Goal: Task Accomplishment & Management: Use online tool/utility

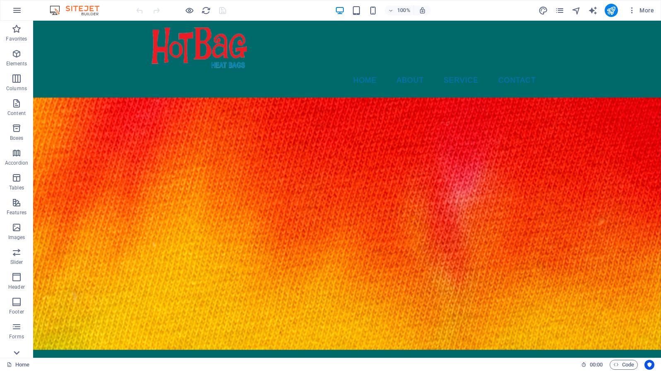
click at [15, 354] on icon at bounding box center [17, 353] width 12 height 12
click at [14, 24] on icon at bounding box center [17, 26] width 12 height 12
click at [16, 10] on icon "button" at bounding box center [17, 10] width 10 height 10
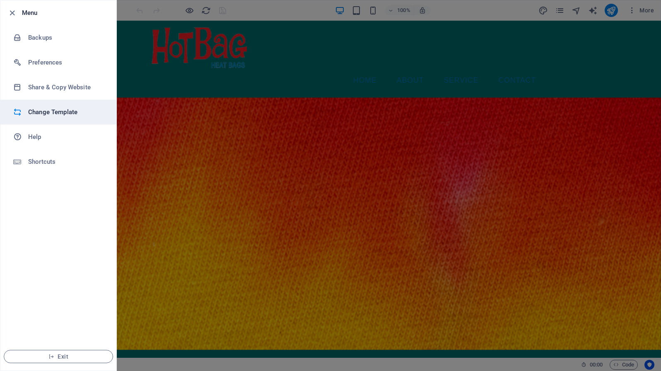
click at [46, 106] on li "Change Template" at bounding box center [58, 112] width 116 height 25
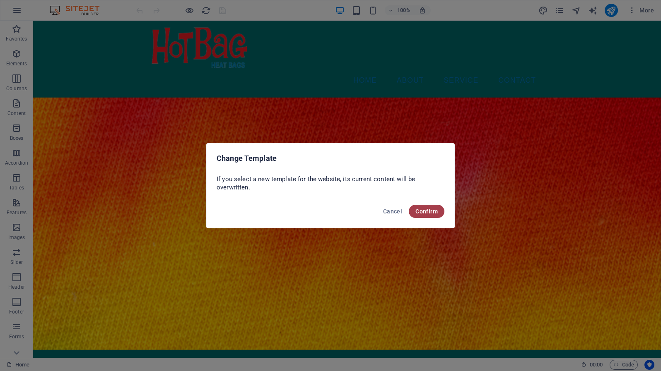
click at [427, 209] on span "Confirm" at bounding box center [426, 211] width 22 height 7
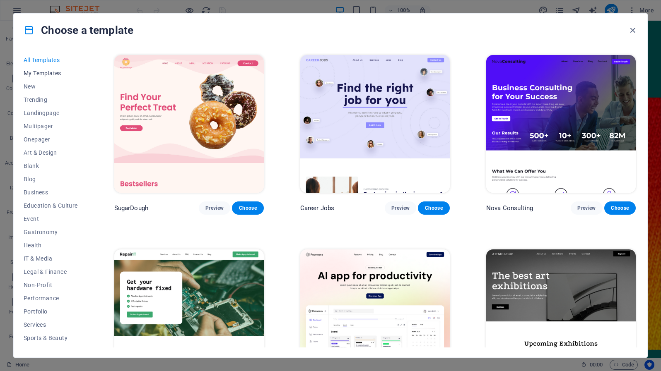
click at [35, 80] on button "New" at bounding box center [51, 86] width 54 height 13
click at [35, 76] on span "My Templates" at bounding box center [51, 73] width 54 height 7
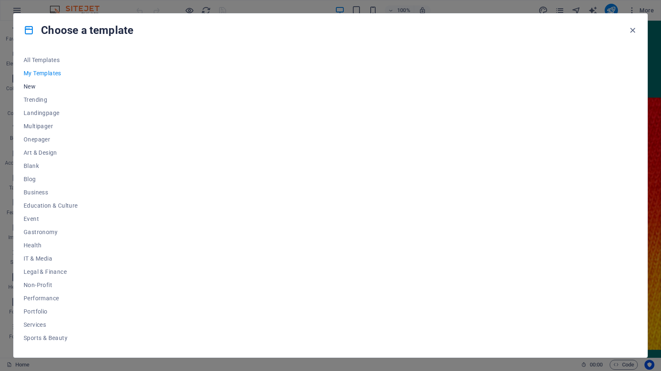
click at [30, 89] on span "New" at bounding box center [51, 86] width 54 height 7
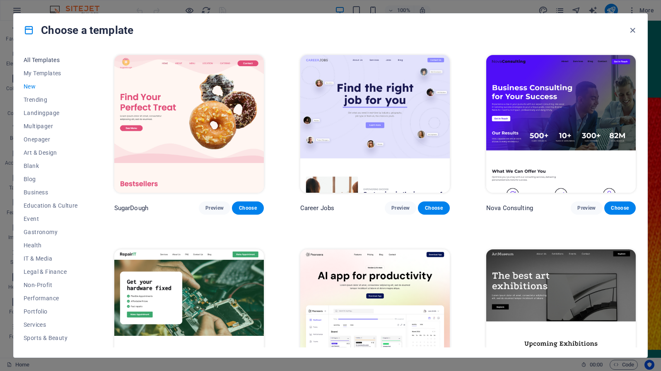
drag, startPoint x: 45, startPoint y: 60, endPoint x: 49, endPoint y: 62, distance: 4.3
click at [48, 62] on span "All Templates" at bounding box center [51, 60] width 54 height 7
click at [52, 63] on span "All Templates" at bounding box center [51, 60] width 54 height 7
click at [35, 193] on span "Business" at bounding box center [51, 192] width 54 height 7
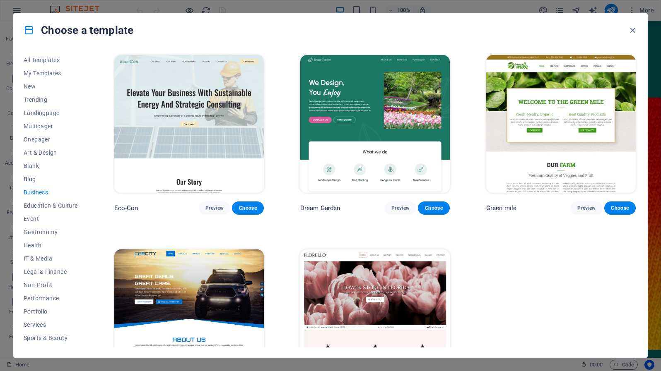
click at [28, 176] on span "Blog" at bounding box center [51, 179] width 54 height 7
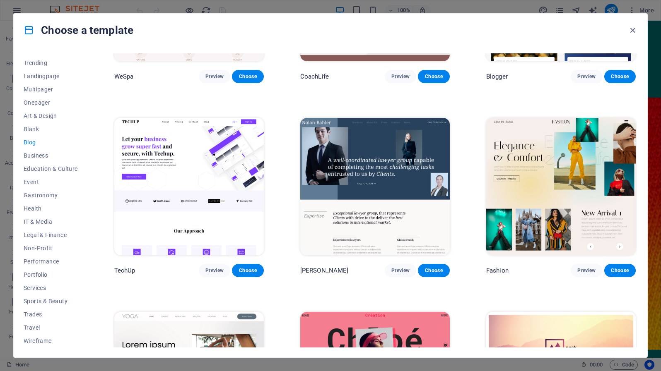
scroll to position [905, 0]
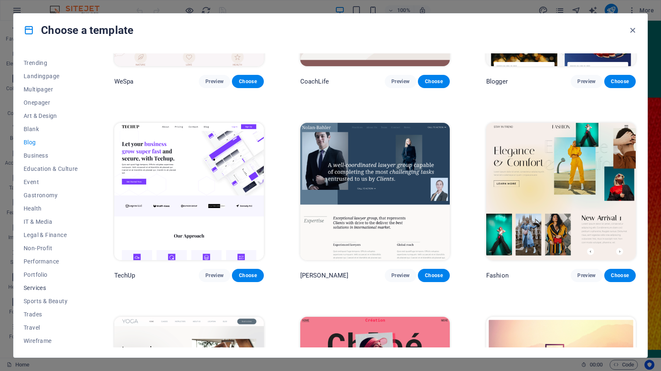
click at [27, 291] on span "Services" at bounding box center [51, 288] width 54 height 7
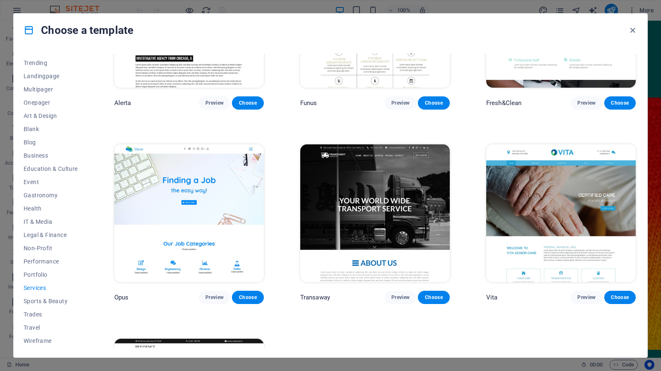
scroll to position [1190, 0]
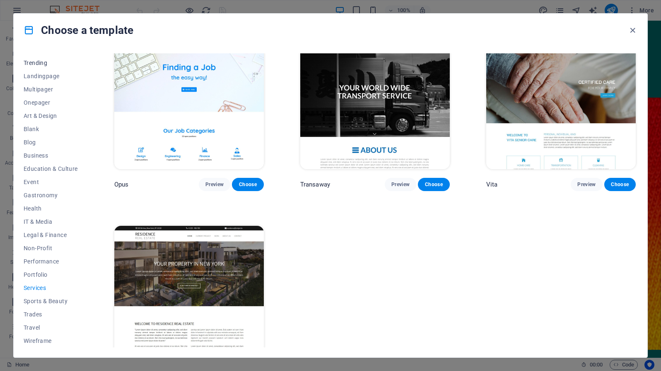
click at [31, 63] on span "Trending" at bounding box center [51, 63] width 54 height 7
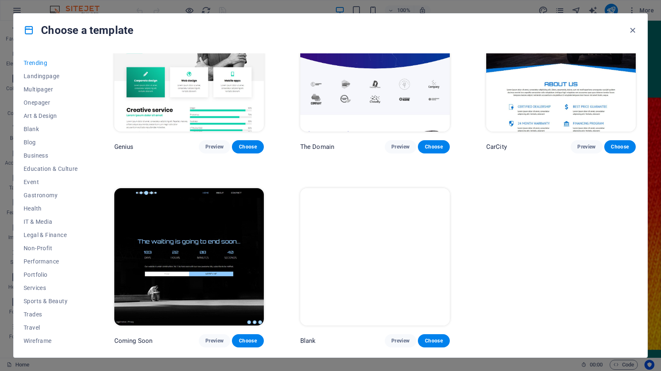
scroll to position [814, 0]
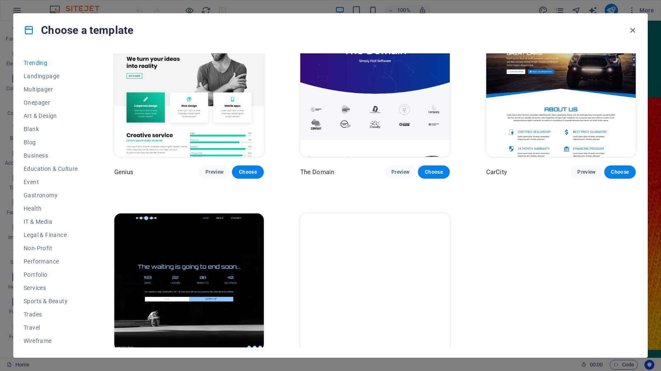
click at [85, 77] on div "All Templates My Templates New Trending Landingpage Multipager Onepager Art & D…" at bounding box center [56, 200] width 64 height 294
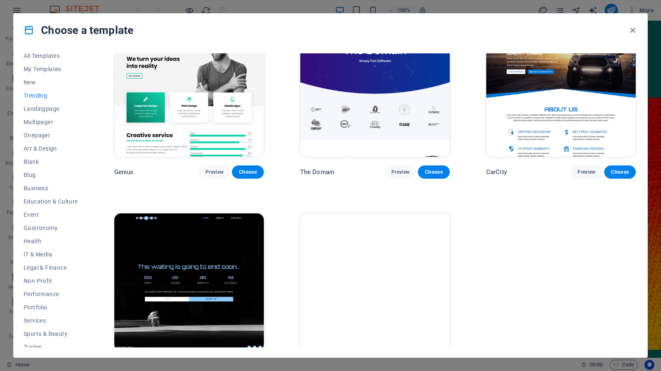
scroll to position [0, 0]
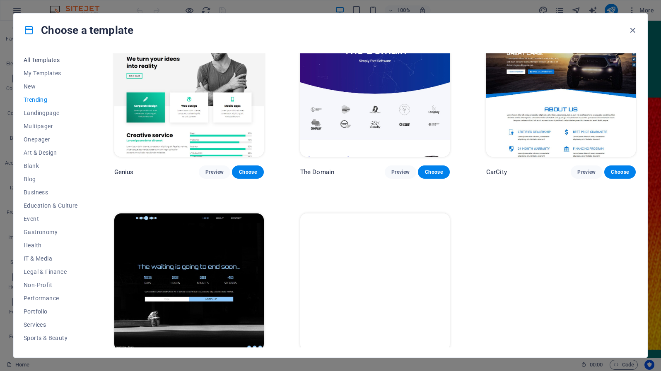
click at [46, 63] on span "All Templates" at bounding box center [51, 60] width 54 height 7
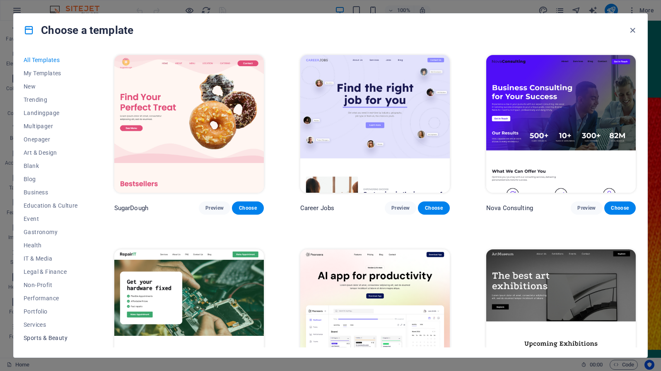
click at [35, 338] on span "Sports & Beauty" at bounding box center [51, 338] width 54 height 7
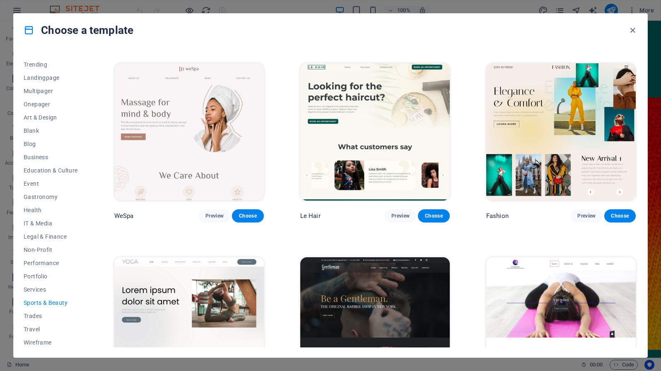
scroll to position [37, 0]
click at [29, 211] on span "Health" at bounding box center [51, 208] width 54 height 7
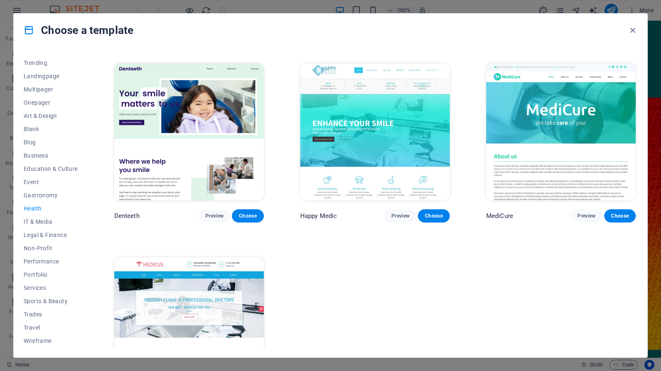
scroll to position [243, 0]
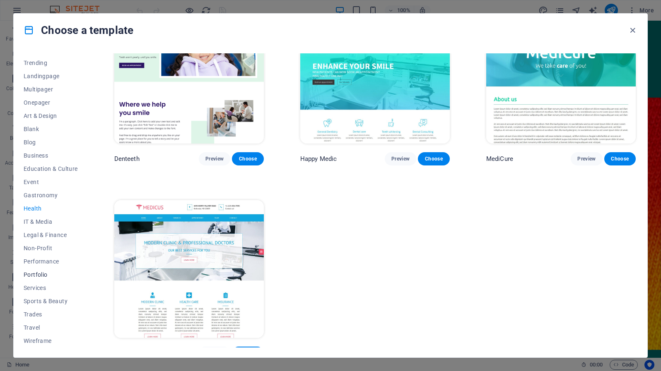
click at [32, 276] on span "Portfolio" at bounding box center [51, 275] width 54 height 7
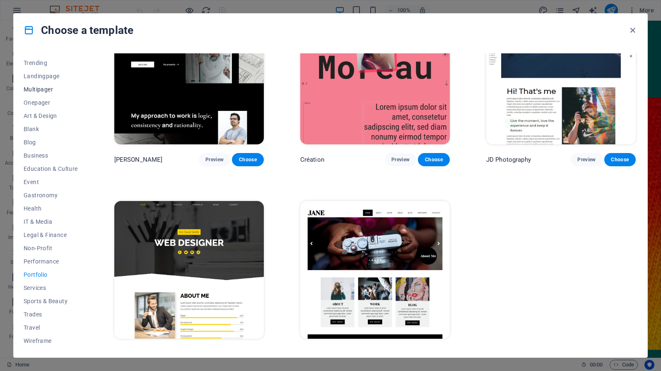
click at [38, 89] on span "Multipager" at bounding box center [51, 89] width 54 height 7
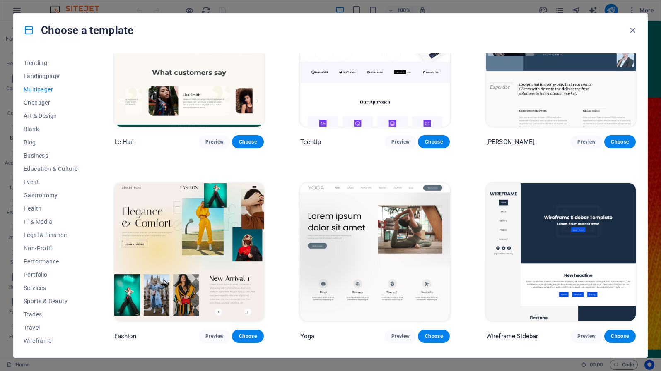
scroll to position [1831, 0]
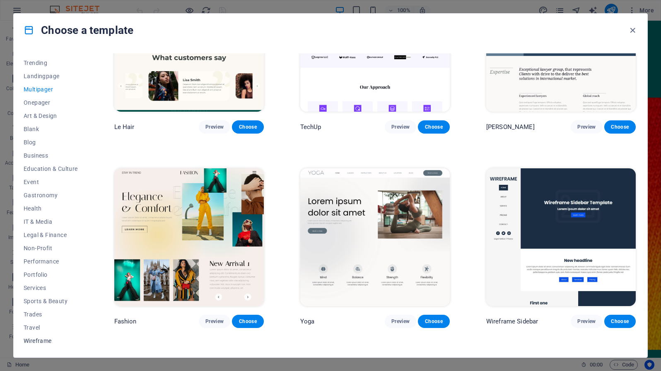
click at [38, 340] on span "Wireframe" at bounding box center [51, 341] width 54 height 7
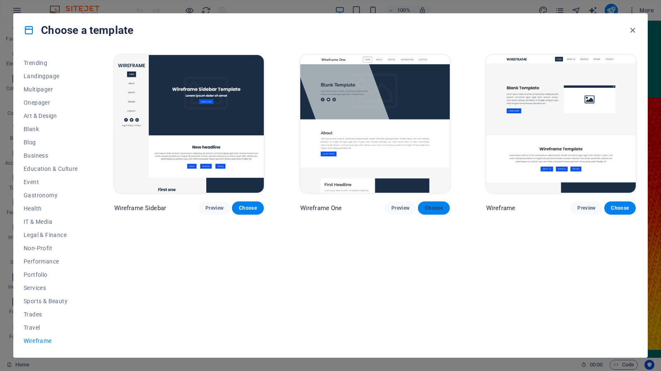
click at [441, 204] on button "Choose" at bounding box center [433, 208] width 31 height 13
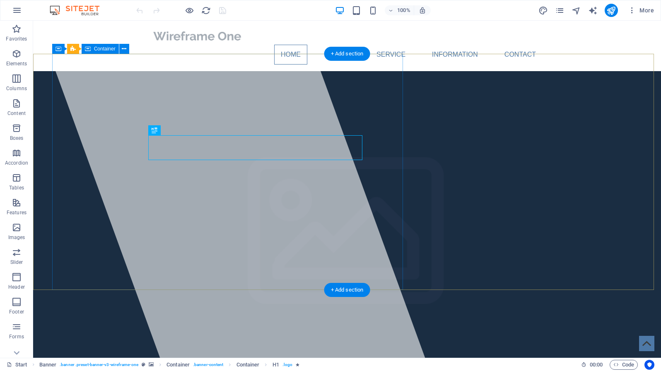
click at [346, 148] on div at bounding box center [231, 189] width 388 height 337
click at [288, 344] on span "[DOMAIN_NAME]" at bounding box center [220, 353] width 136 height 18
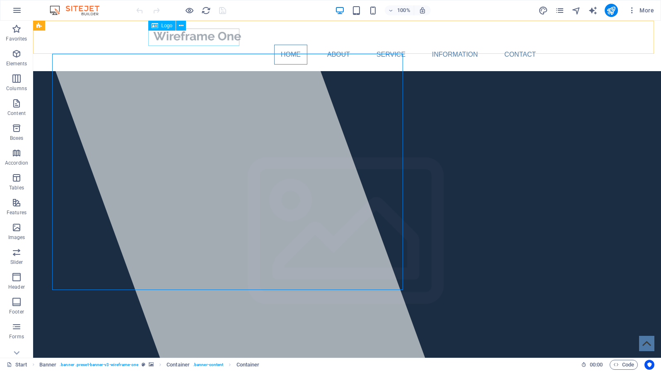
click at [162, 28] on span "Logo" at bounding box center [166, 25] width 11 height 5
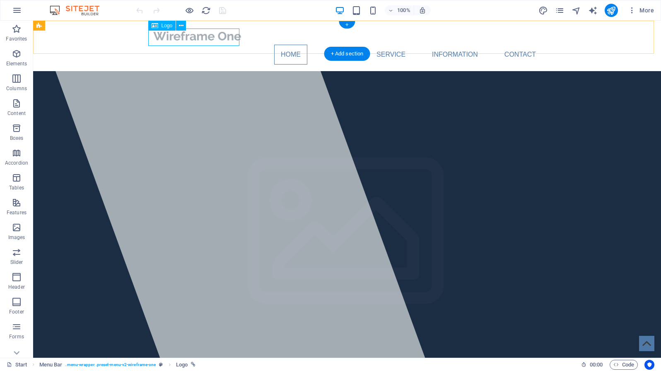
click at [162, 33] on div at bounding box center [347, 35] width 391 height 17
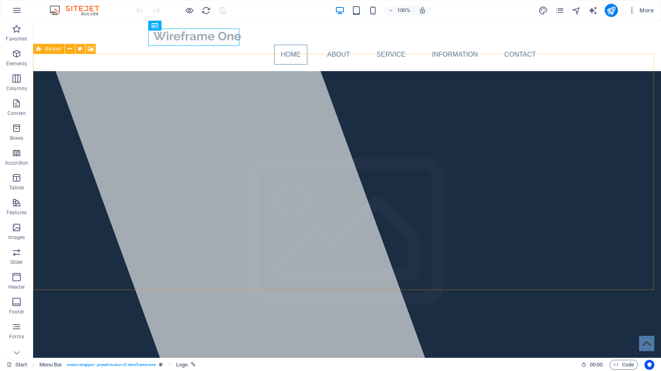
click at [49, 50] on span "Banner" at bounding box center [53, 48] width 16 height 5
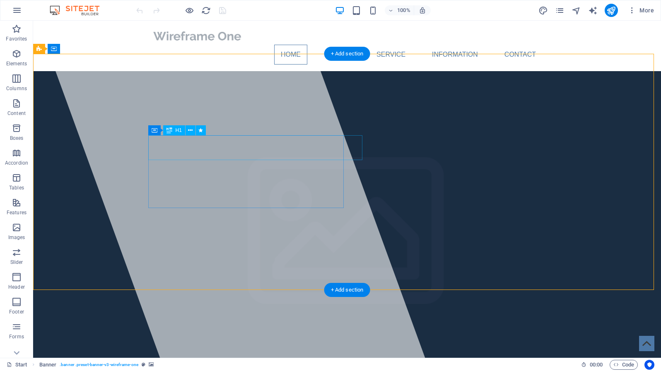
click at [171, 344] on span "[DOMAIN_NAME]" at bounding box center [220, 353] width 136 height 18
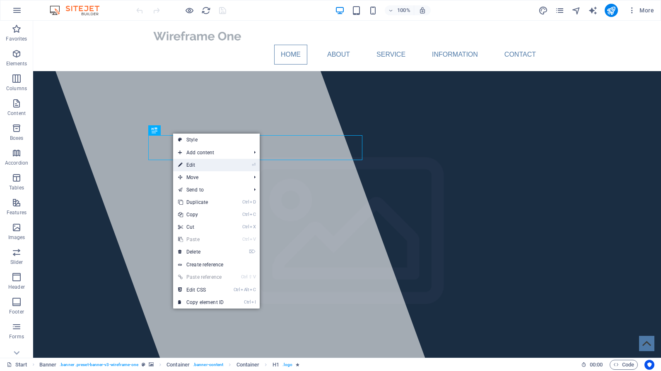
click at [186, 166] on link "⏎ Edit" at bounding box center [200, 165] width 55 height 12
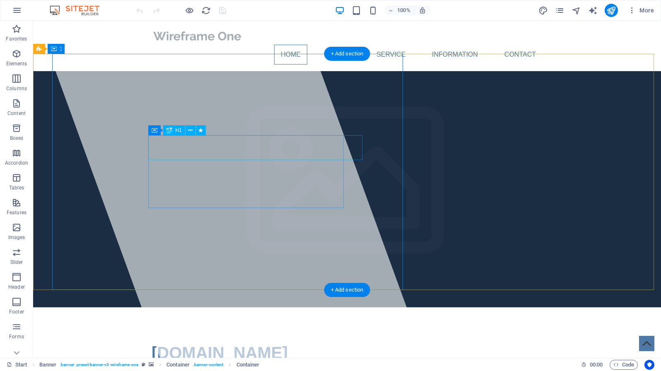
click at [246, 344] on span "[DOMAIN_NAME]" at bounding box center [220, 353] width 136 height 18
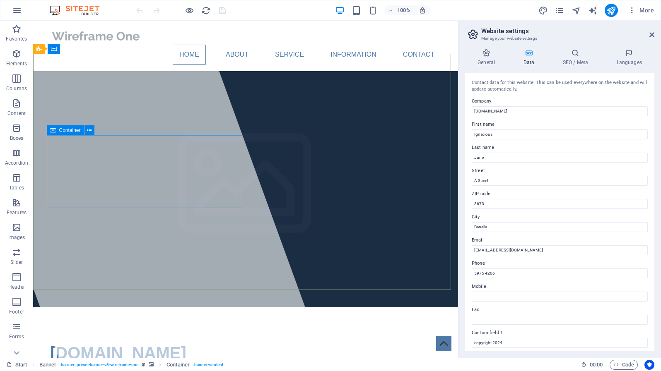
click at [50, 130] on div "Container" at bounding box center [65, 130] width 37 height 10
click at [61, 130] on span "Container" at bounding box center [70, 130] width 22 height 5
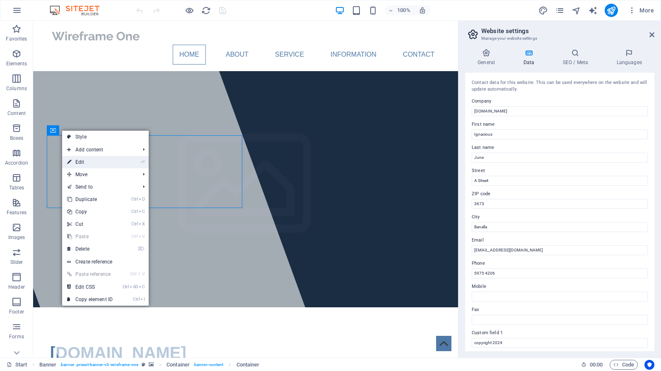
click at [73, 165] on link "⏎ Edit" at bounding box center [89, 162] width 55 height 12
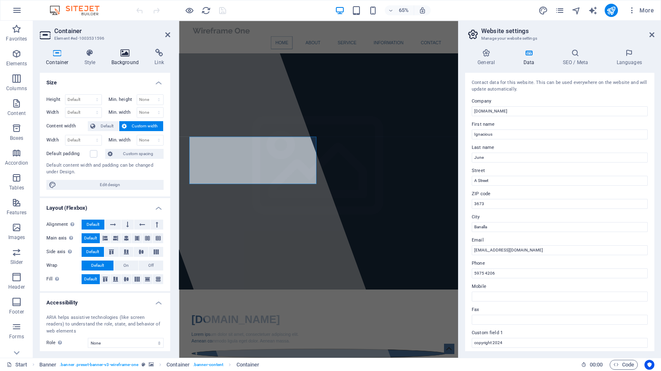
click at [125, 59] on h4 "Background" at bounding box center [126, 57] width 43 height 17
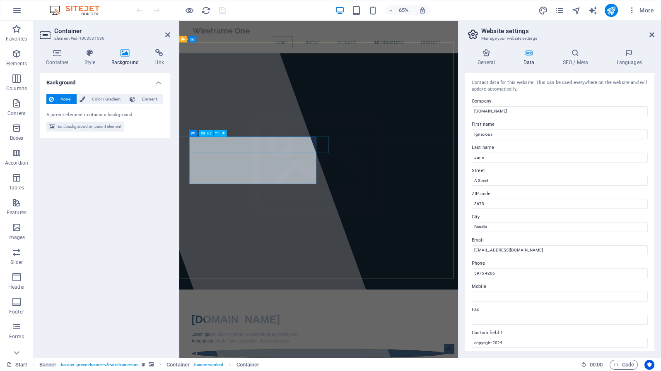
click at [205, 136] on div "H1" at bounding box center [206, 133] width 14 height 7
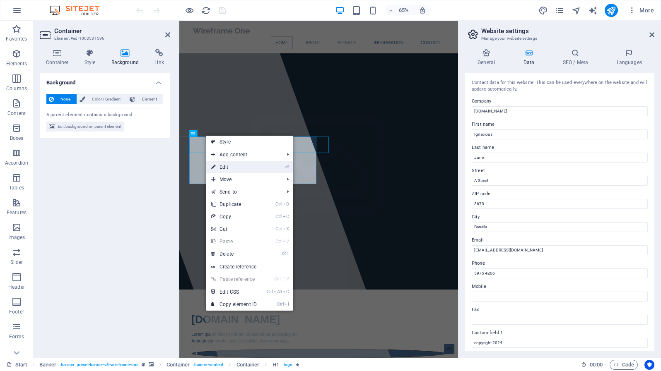
click at [214, 164] on icon at bounding box center [213, 167] width 4 height 12
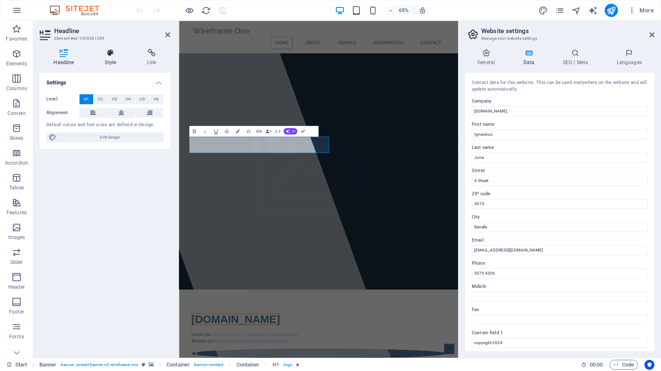
click at [110, 60] on h4 "Style" at bounding box center [112, 57] width 42 height 17
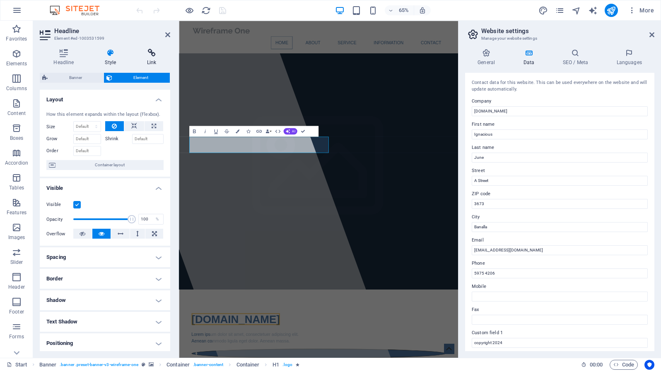
click at [152, 60] on h4 "Link" at bounding box center [151, 57] width 37 height 17
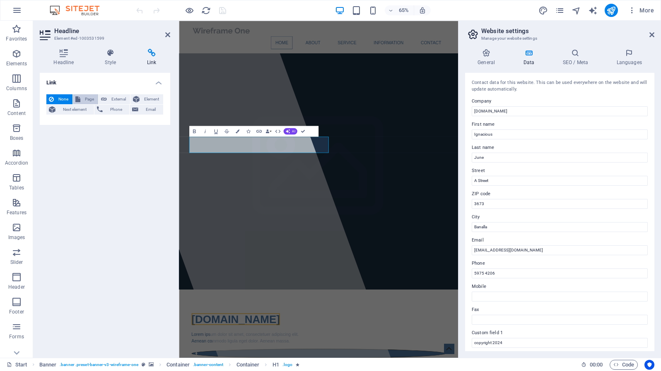
click at [88, 98] on span "Page" at bounding box center [89, 99] width 13 height 10
select select
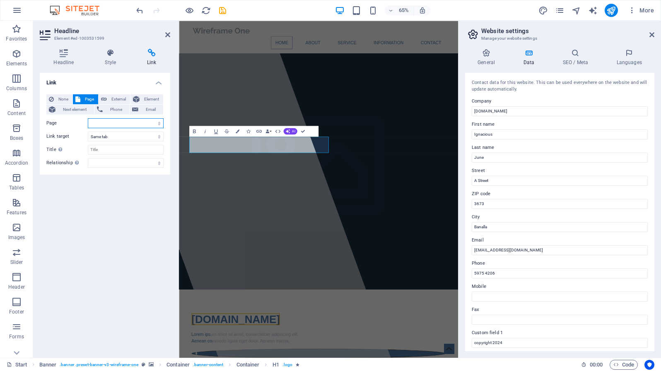
click at [88, 118] on select "Start Subpage Legal Notice Privacy" at bounding box center [126, 123] width 76 height 10
click at [112, 125] on select "Start Subpage Legal Notice Privacy" at bounding box center [126, 123] width 76 height 10
click at [88, 118] on select "Start Subpage Legal Notice Privacy" at bounding box center [126, 123] width 76 height 10
click at [110, 121] on select "Start Subpage Legal Notice Privacy" at bounding box center [126, 123] width 76 height 10
click at [88, 132] on select "New tab Same tab Overlay" at bounding box center [126, 137] width 76 height 10
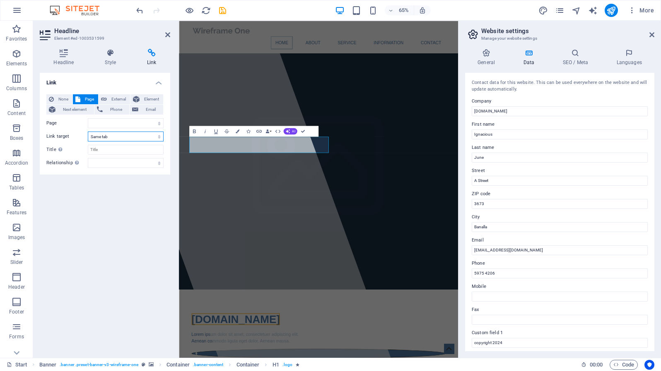
select select "blank"
click option "New tab" at bounding box center [0, 0] width 0 height 0
select select
click at [108, 152] on input "Title Additional link description, should not be the same as the link text. The…" at bounding box center [126, 150] width 76 height 10
type input "Sto"
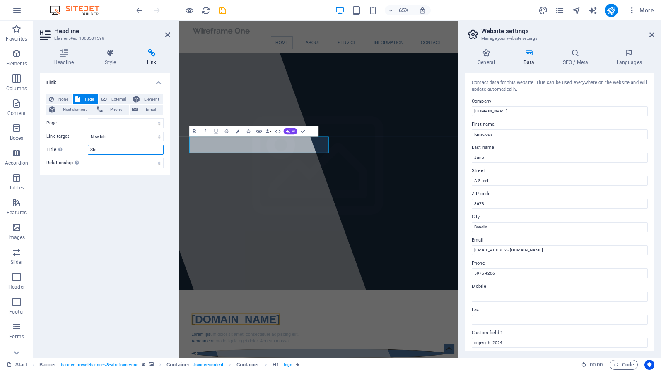
select select
type input "Store"
select select
type input "Store"
click at [88, 158] on select "alternate author bookmark external help license next nofollow noreferrer noopen…" at bounding box center [126, 163] width 76 height 10
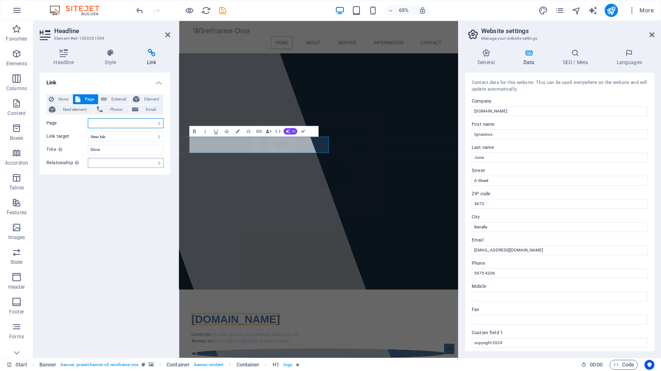
click at [88, 118] on select "Start Subpage Legal Notice Privacy" at bounding box center [126, 123] width 76 height 10
select select "0"
click option "Start" at bounding box center [0, 0] width 0 height 0
click at [65, 54] on icon at bounding box center [64, 53] width 48 height 8
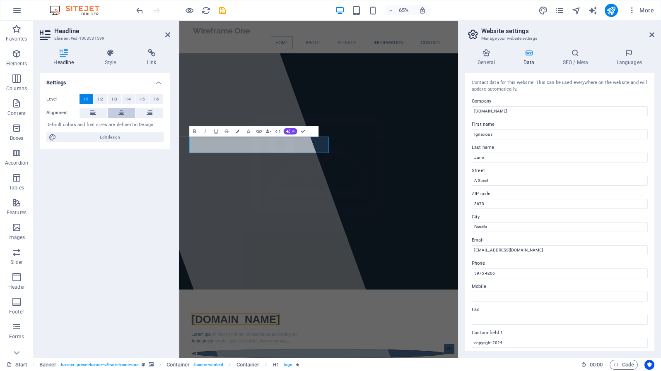
click at [118, 111] on button at bounding box center [122, 113] width 28 height 10
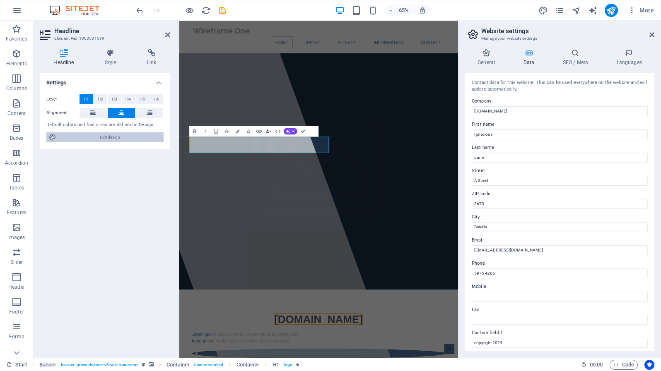
click at [88, 136] on span "Edit design" at bounding box center [110, 137] width 102 height 10
select select "px"
select select "400"
select select "px"
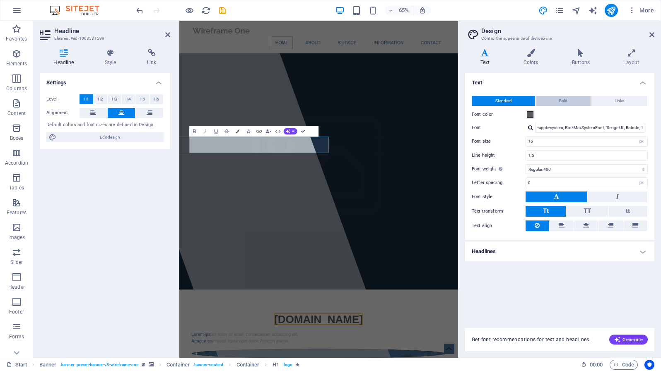
click at [563, 96] on span "Bold" at bounding box center [563, 101] width 8 height 10
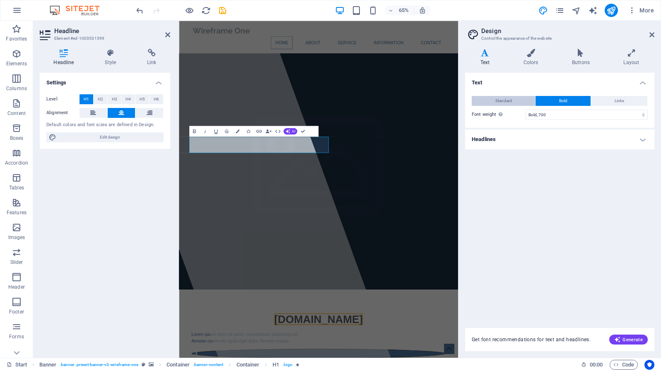
click at [489, 97] on button "Standard" at bounding box center [503, 101] width 63 height 10
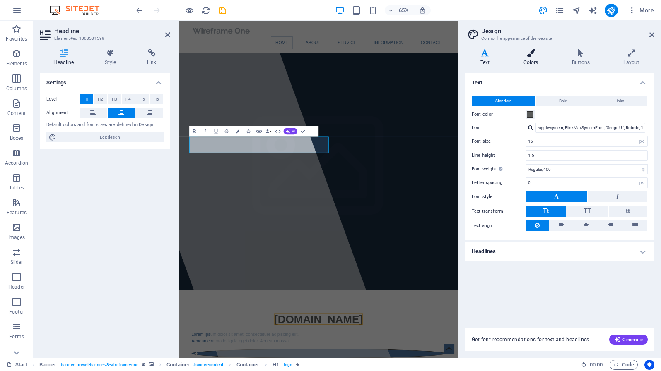
click at [532, 65] on h4 "Colors" at bounding box center [532, 57] width 48 height 17
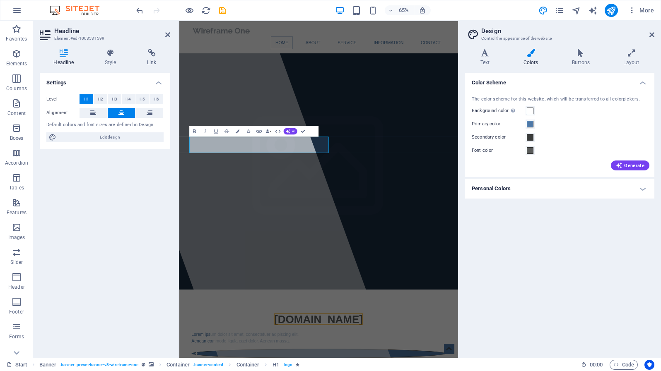
click at [503, 188] on h4 "Personal Colors" at bounding box center [559, 189] width 189 height 20
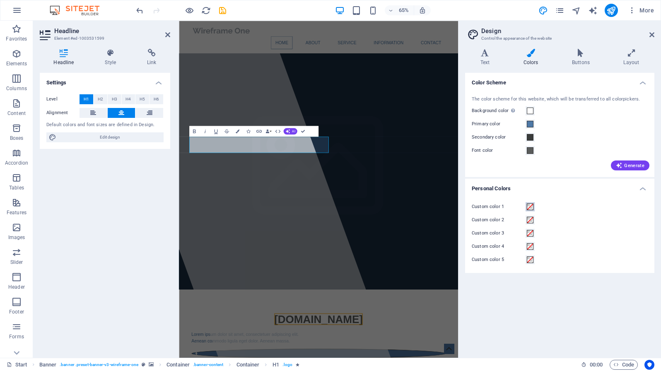
click at [530, 204] on span at bounding box center [530, 207] width 7 height 7
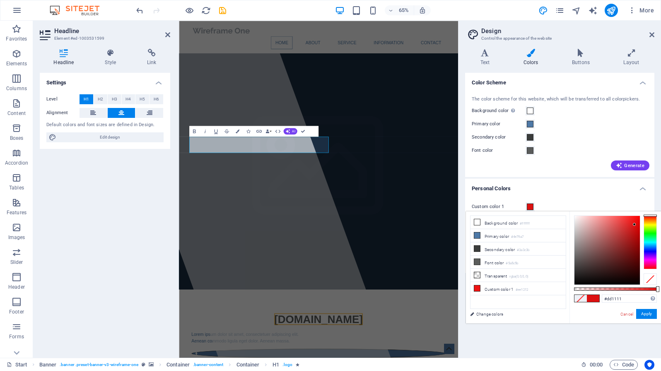
drag, startPoint x: 634, startPoint y: 220, endPoint x: 634, endPoint y: 225, distance: 4.6
click at [634, 225] on div at bounding box center [606, 250] width 65 height 69
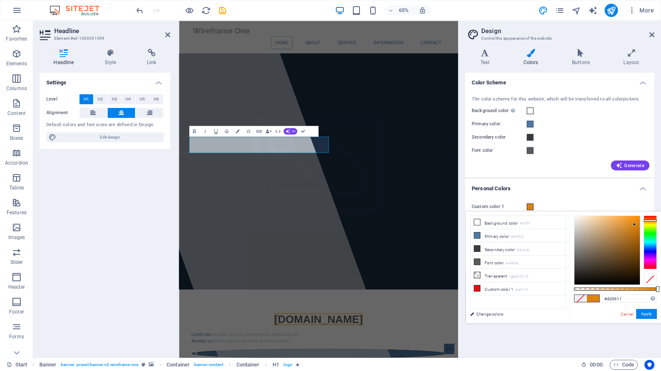
type input "#dd1111"
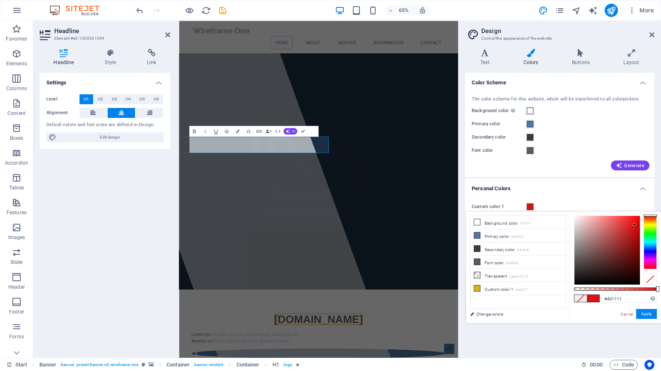
drag, startPoint x: 650, startPoint y: 215, endPoint x: 650, endPoint y: 210, distance: 5.0
click at [650, 210] on body "[DOMAIN_NAME] Start Favorites Elements Columns Content Boxes Accordion Tables F…" at bounding box center [330, 185] width 661 height 371
click at [643, 315] on button "Apply" at bounding box center [646, 314] width 21 height 10
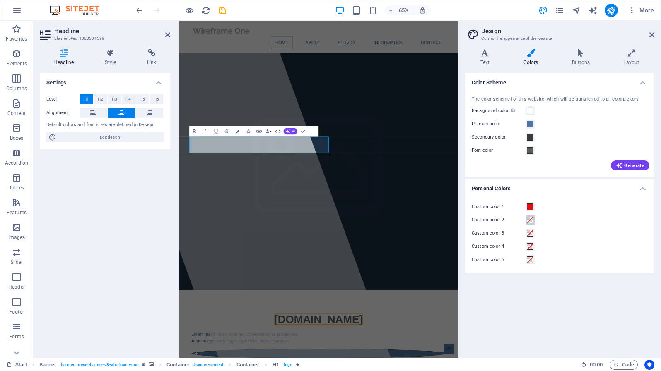
click at [530, 220] on span at bounding box center [530, 220] width 7 height 7
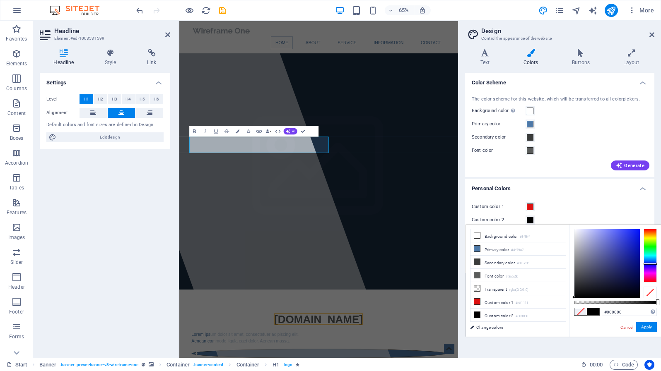
click at [650, 264] on div at bounding box center [649, 256] width 13 height 54
click at [627, 233] on div at bounding box center [606, 263] width 65 height 69
click at [635, 231] on div at bounding box center [606, 263] width 65 height 69
type input "#1323ed"
click at [634, 234] on div at bounding box center [606, 263] width 65 height 69
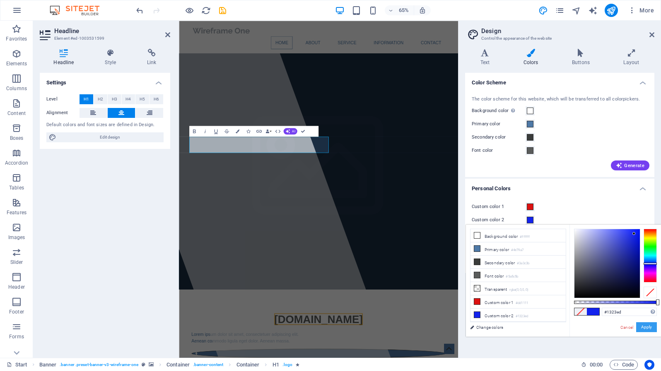
click at [647, 327] on button "Apply" at bounding box center [646, 327] width 21 height 10
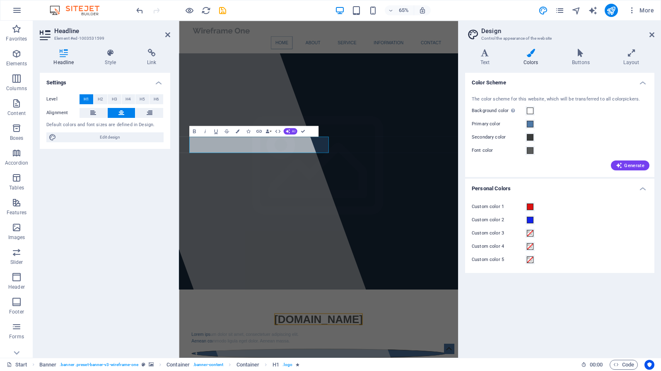
click at [525, 236] on label "Custom color 3" at bounding box center [499, 234] width 54 height 10
click at [525, 236] on button "Custom color 3" at bounding box center [529, 233] width 9 height 9
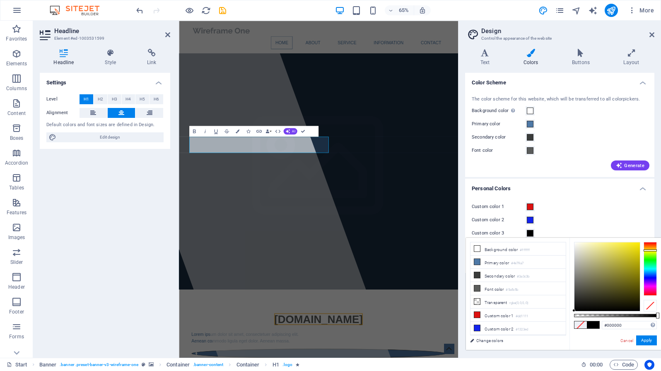
click at [649, 250] on div at bounding box center [649, 269] width 13 height 54
click at [614, 244] on div at bounding box center [606, 277] width 65 height 69
click at [625, 248] on div at bounding box center [606, 277] width 65 height 69
click at [650, 250] on div at bounding box center [649, 250] width 13 height 2
click at [647, 251] on div at bounding box center [649, 269] width 13 height 54
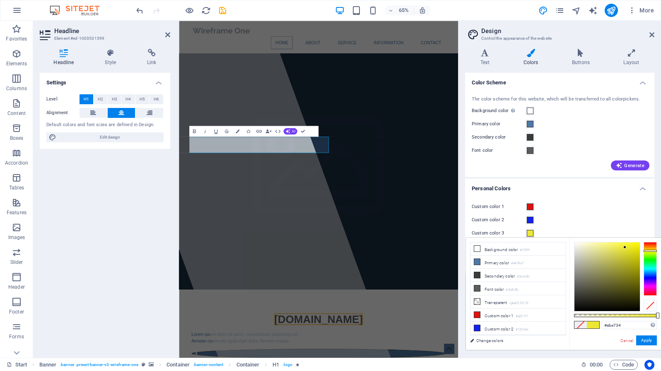
click at [647, 251] on div at bounding box center [649, 251] width 13 height 2
type input "#fff900"
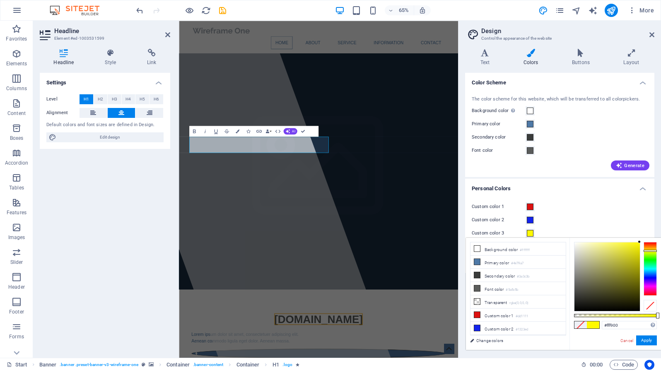
drag, startPoint x: 636, startPoint y: 247, endPoint x: 639, endPoint y: 238, distance: 8.8
click at [639, 238] on div "#fff900 Supported formats #0852ed rgb(8, 82, 237) rgba(8, 82, 237, 90%) hsv(221…" at bounding box center [614, 354] width 91 height 232
click at [647, 341] on button "Apply" at bounding box center [646, 341] width 21 height 10
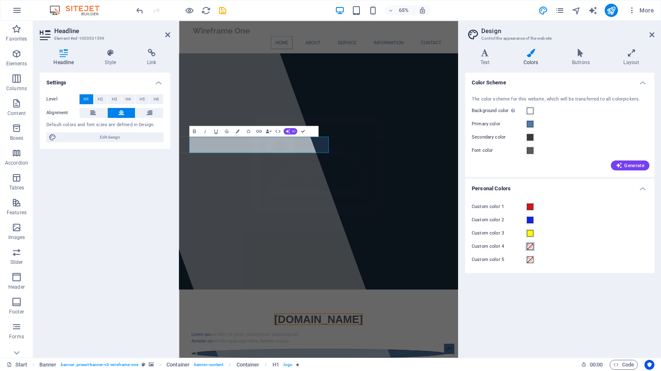
click at [532, 246] on span at bounding box center [530, 246] width 7 height 7
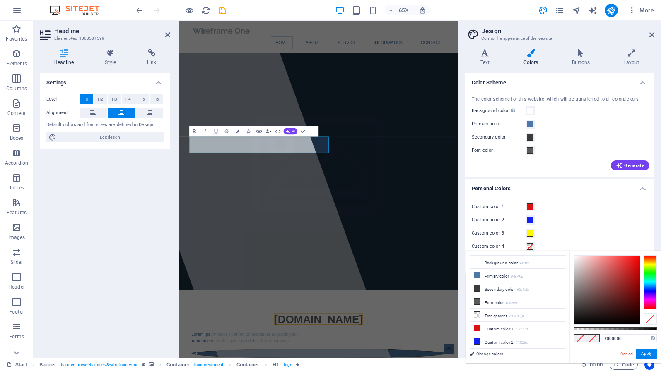
click at [646, 268] on div at bounding box center [649, 282] width 13 height 54
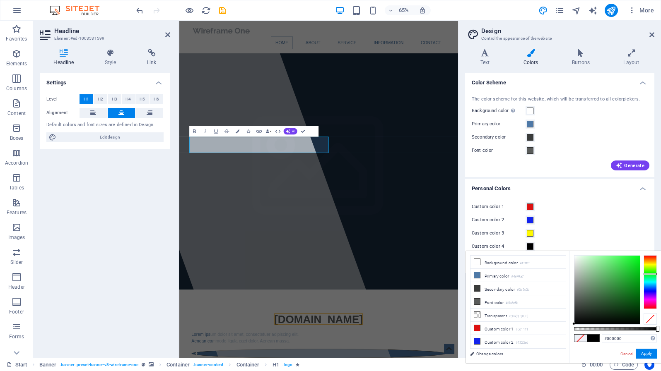
click at [646, 274] on div at bounding box center [649, 282] width 13 height 54
type input "#21e535"
click at [630, 262] on div at bounding box center [606, 290] width 65 height 69
click at [650, 354] on button "Apply" at bounding box center [646, 354] width 21 height 10
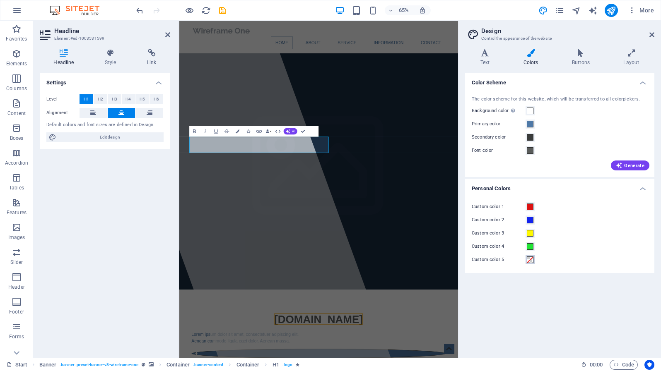
click at [532, 260] on span at bounding box center [530, 260] width 7 height 7
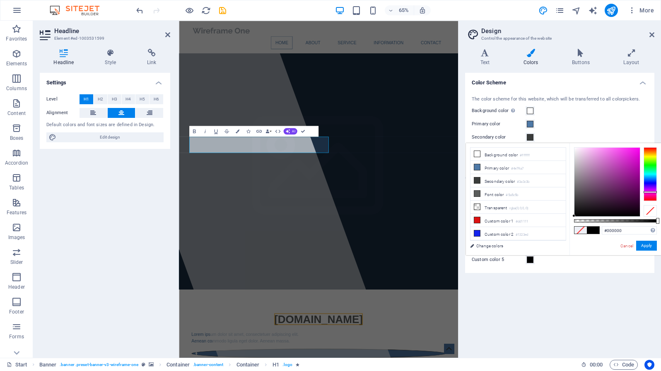
click at [650, 192] on div at bounding box center [649, 174] width 13 height 54
drag, startPoint x: 653, startPoint y: 189, endPoint x: 653, endPoint y: 195, distance: 5.8
click at [653, 195] on div at bounding box center [649, 174] width 13 height 54
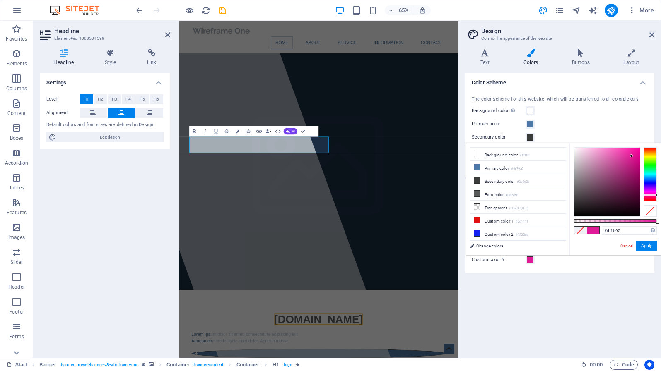
click at [631, 156] on div at bounding box center [606, 182] width 65 height 69
type input "#df1bde"
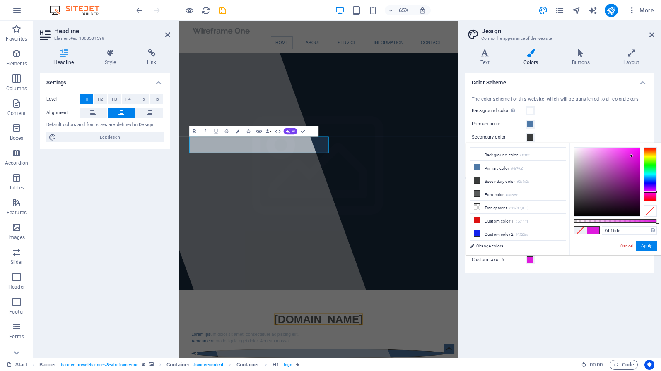
click at [652, 192] on div at bounding box center [649, 174] width 13 height 54
click at [651, 243] on button "Apply" at bounding box center [646, 246] width 21 height 10
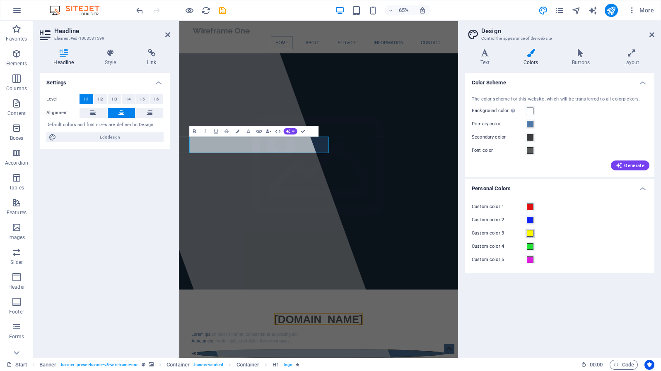
click at [533, 233] on button "Custom color 3" at bounding box center [529, 233] width 9 height 9
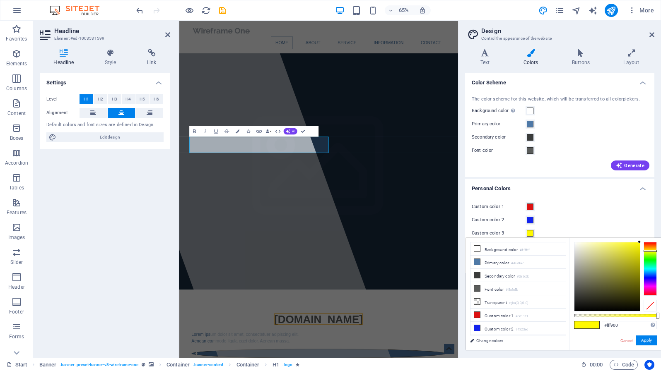
click at [553, 207] on div "Custom color 1" at bounding box center [560, 207] width 176 height 10
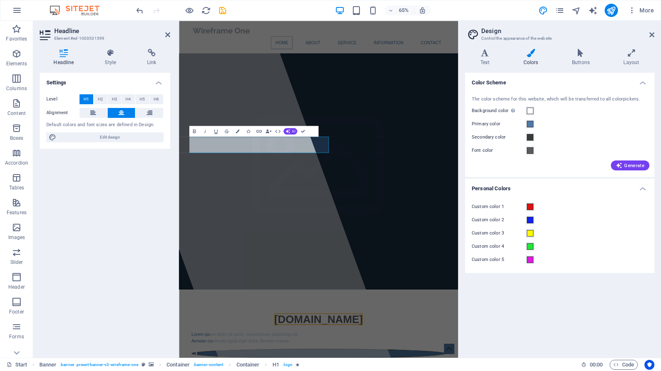
click at [522, 88] on div "The color scheme for this website, which will be transferred to all colorpicker…" at bounding box center [559, 133] width 192 height 90
click at [652, 34] on icon at bounding box center [651, 34] width 5 height 7
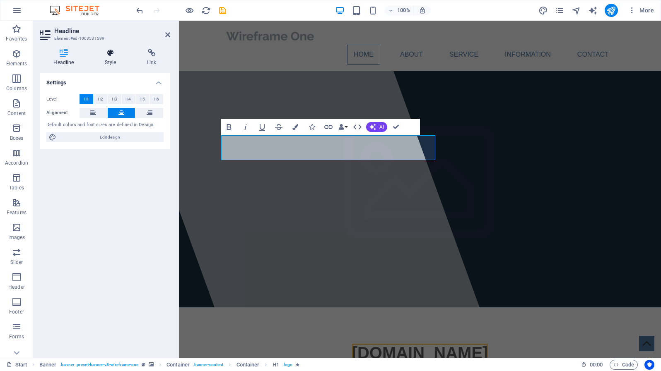
click at [112, 57] on icon at bounding box center [110, 53] width 39 height 8
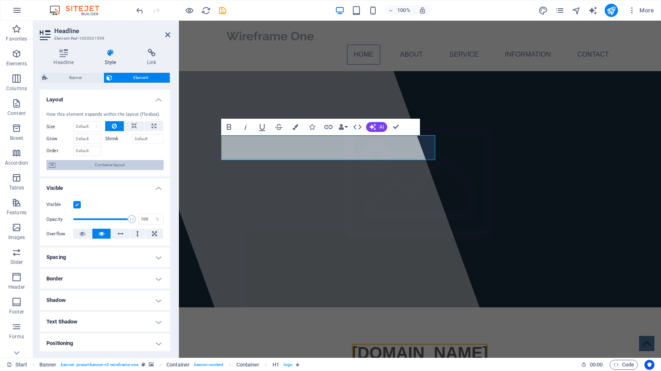
click at [78, 170] on span "Container layout" at bounding box center [109, 165] width 103 height 10
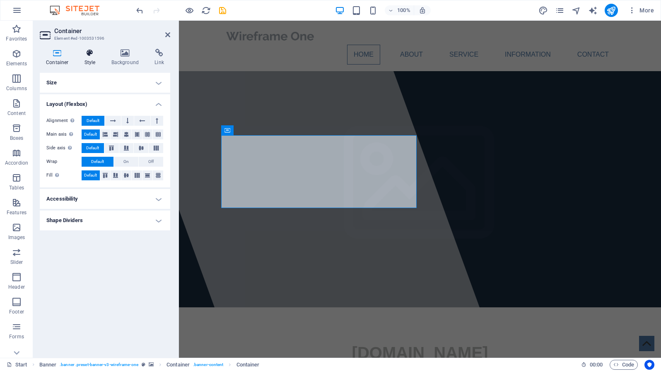
click at [87, 58] on h4 "Style" at bounding box center [91, 57] width 27 height 17
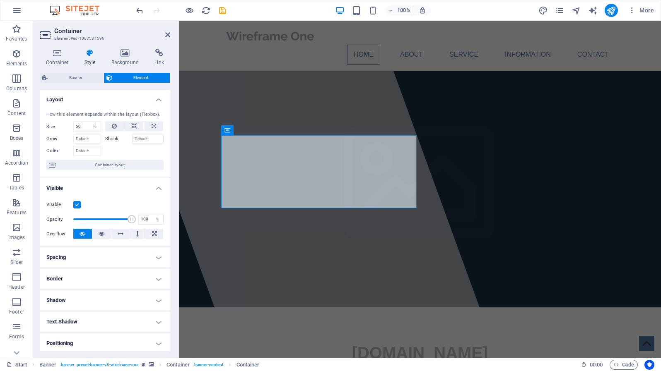
click at [101, 306] on h4 "Shadow" at bounding box center [105, 301] width 130 height 20
click at [101, 306] on h4 "Shadow" at bounding box center [105, 298] width 130 height 15
click at [96, 323] on h4 "Text Shadow" at bounding box center [105, 322] width 130 height 20
click at [98, 323] on h4 "Text Shadow" at bounding box center [105, 319] width 130 height 15
click at [352, 344] on span "[DOMAIN_NAME]" at bounding box center [420, 353] width 136 height 18
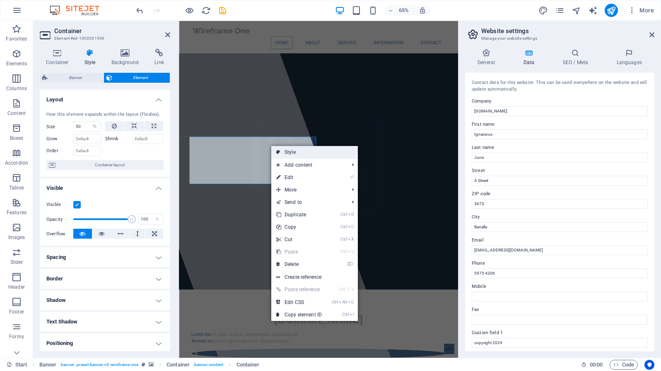
click at [284, 156] on link "Style" at bounding box center [314, 152] width 87 height 12
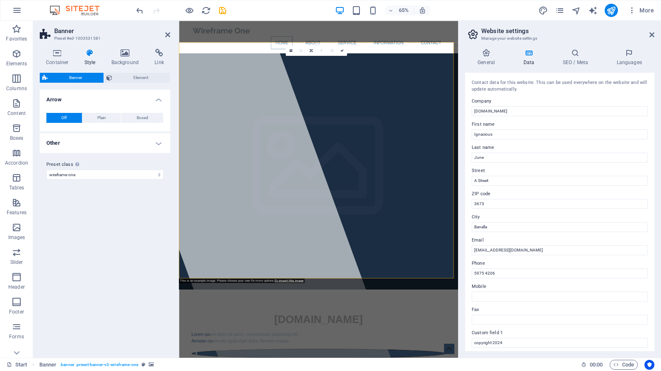
click at [70, 147] on h4 "Other" at bounding box center [105, 143] width 130 height 20
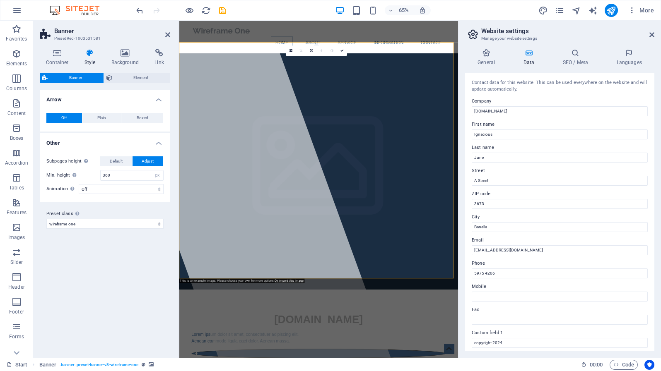
click at [70, 147] on h4 "Other" at bounding box center [105, 140] width 130 height 15
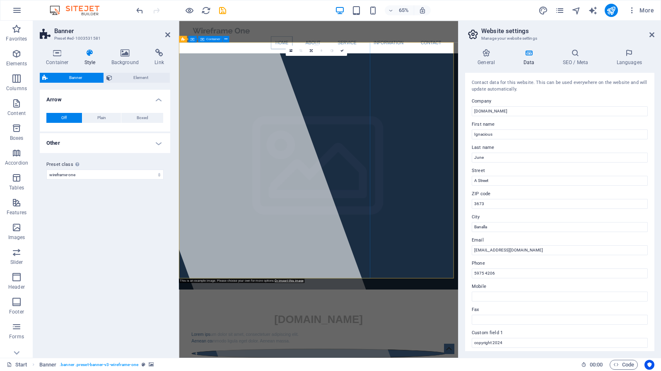
click at [353, 350] on div at bounding box center [278, 280] width 454 height 519
drag, startPoint x: 523, startPoint y: 135, endPoint x: 419, endPoint y: 110, distance: 106.4
click at [472, 130] on input "Ignacious" at bounding box center [560, 135] width 176 height 10
type input "[PERSON_NAME]"
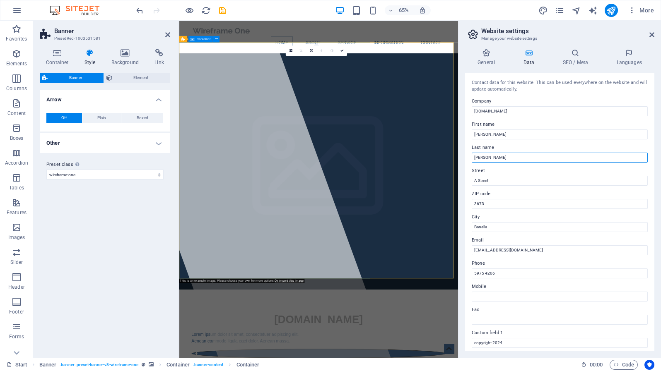
type input "[PERSON_NAME]"
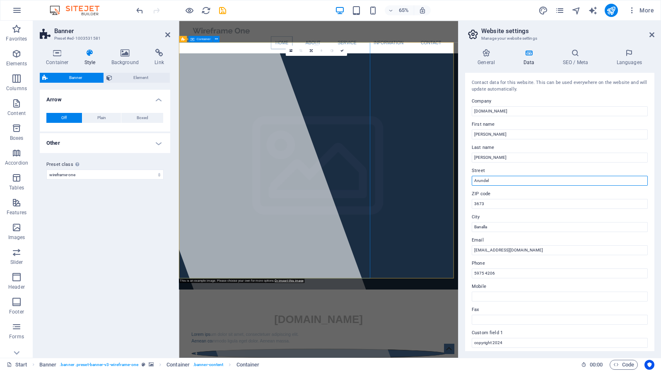
type input "Arundel"
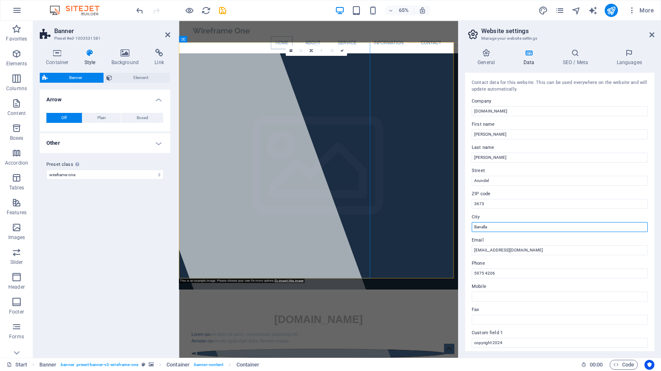
click at [504, 229] on input "Banalla" at bounding box center [560, 227] width 176 height 10
type input "B"
type input "Benalla"
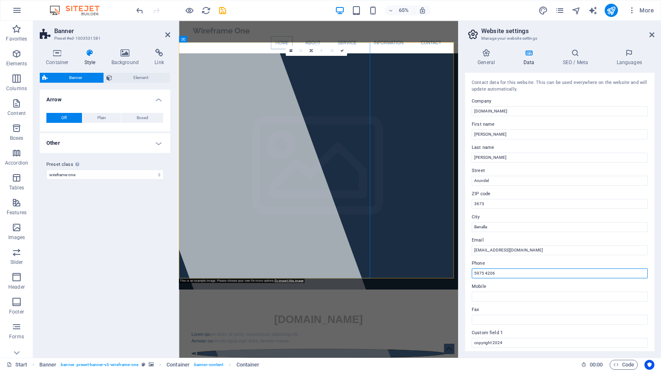
click at [505, 276] on input "5975 4206" at bounding box center [560, 274] width 176 height 10
type input "5"
type input "0413056"
click at [489, 270] on input "0413056" at bounding box center [560, 274] width 176 height 10
click at [503, 271] on input "0413056" at bounding box center [560, 274] width 176 height 10
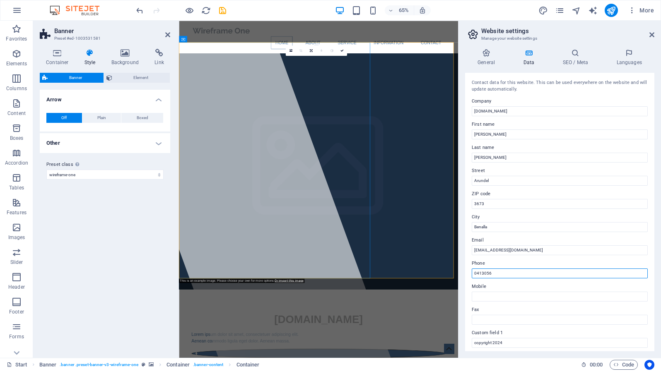
drag, startPoint x: 503, startPoint y: 271, endPoint x: 462, endPoint y: 270, distance: 41.0
click at [472, 270] on input "0413056" at bounding box center [560, 274] width 176 height 10
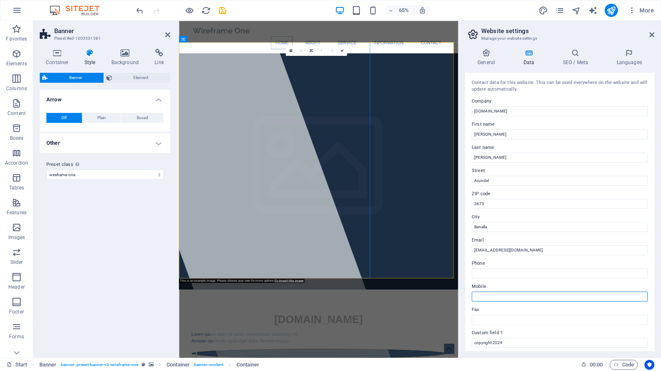
click at [493, 292] on input "Mobile" at bounding box center [560, 297] width 176 height 10
paste input "0413056"
click at [481, 298] on input "0413056" at bounding box center [560, 297] width 176 height 10
click at [482, 296] on input "0413056" at bounding box center [560, 297] width 176 height 10
click at [483, 296] on input "0413056" at bounding box center [560, 297] width 176 height 10
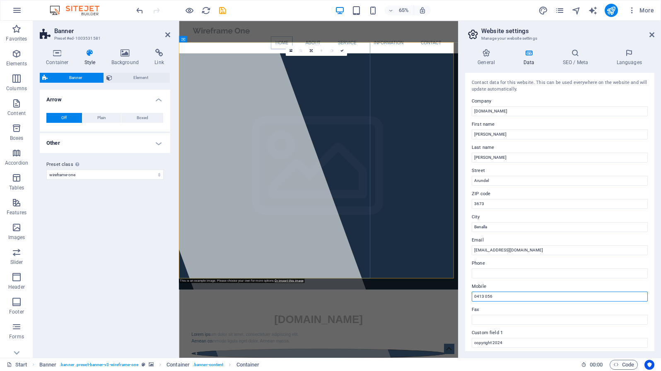
click at [493, 296] on input "0413 056" at bounding box center [560, 297] width 176 height 10
type input "0413 056 321"
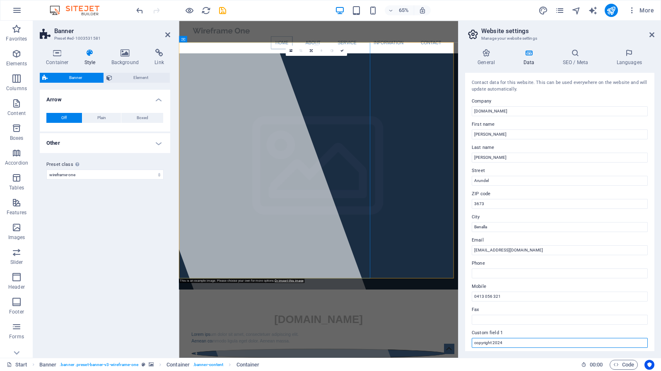
click at [612, 342] on input "copyright 2024" at bounding box center [560, 343] width 176 height 10
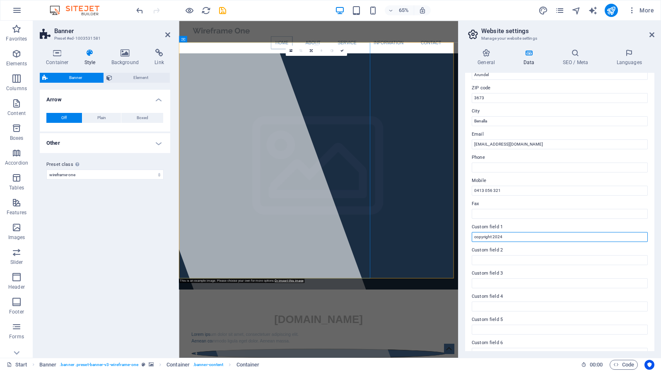
scroll to position [119, 0]
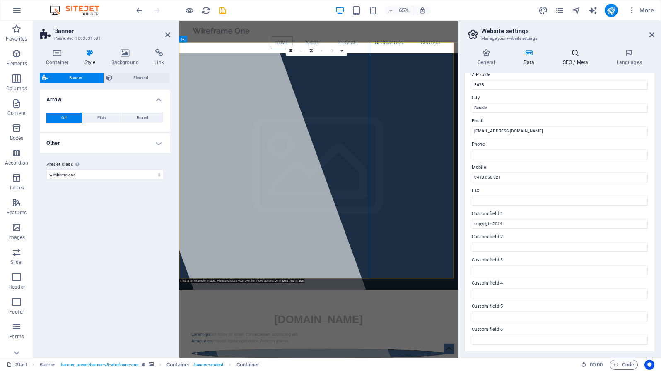
click at [567, 60] on h4 "SEO / Meta" at bounding box center [577, 57] width 54 height 17
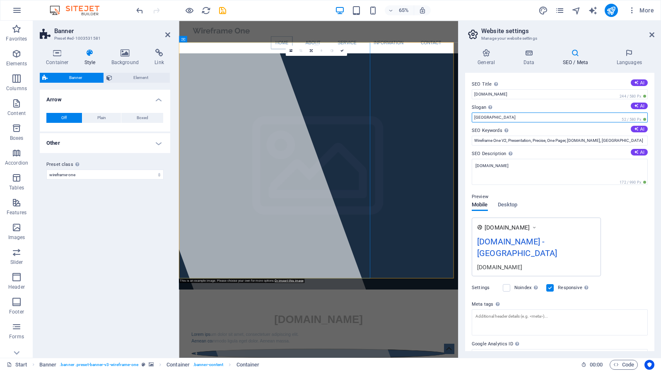
drag, startPoint x: 491, startPoint y: 117, endPoint x: 454, endPoint y: 125, distance: 37.8
click at [472, 123] on input "[GEOGRAPHIC_DATA]" at bounding box center [560, 118] width 176 height 10
type input "Hot Bags For Warmth for WellBeing"
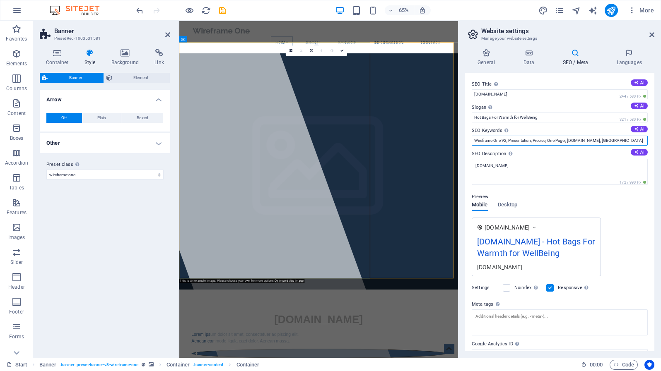
click at [630, 137] on input "Wireframe One V2, Presentation, Precise, One Pager, [DOMAIN_NAME], [GEOGRAPHIC_…" at bounding box center [560, 141] width 176 height 10
click at [634, 140] on input "Wireframe One V2, Presentation, Precise, One Pager, [DOMAIN_NAME], [GEOGRAPHIC_…" at bounding box center [560, 141] width 176 height 10
type input "Wireframe One V2, Presentation, Precise, One Pager, [DOMAIN_NAME]"
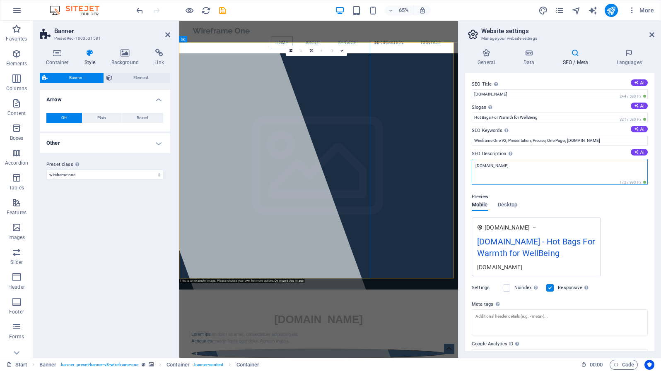
click at [482, 168] on textarea "[DOMAIN_NAME]" at bounding box center [560, 172] width 176 height 26
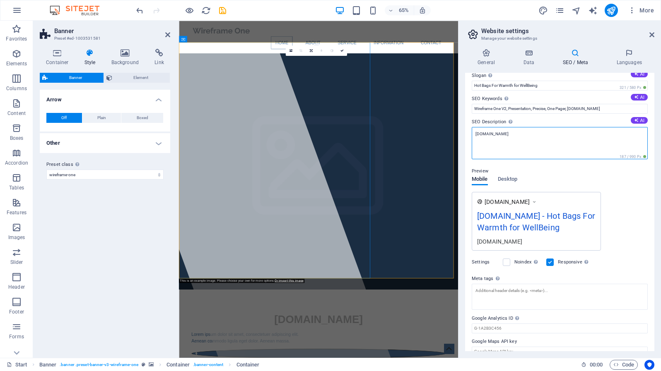
scroll to position [55, 0]
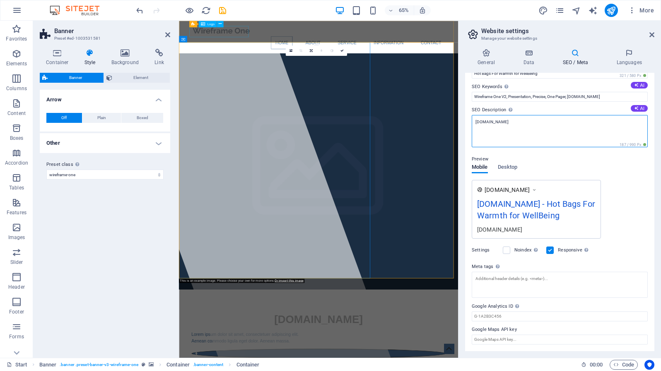
type textarea "[DOMAIN_NAME]"
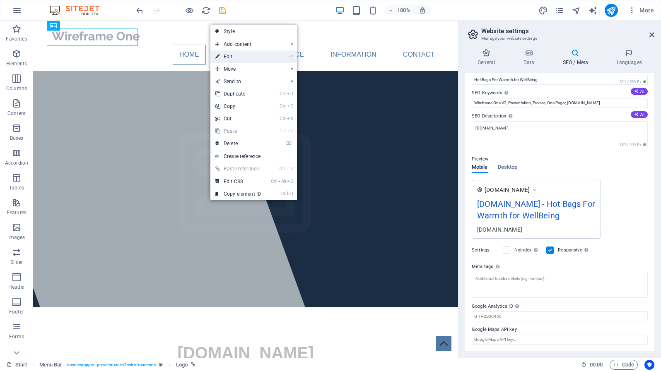
click at [222, 55] on link "⏎ Edit" at bounding box center [237, 57] width 55 height 12
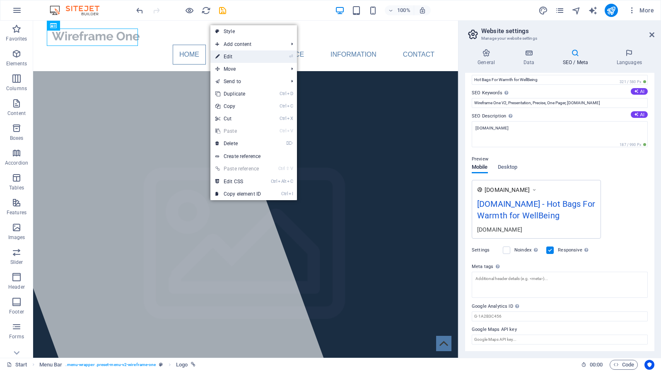
select select "px"
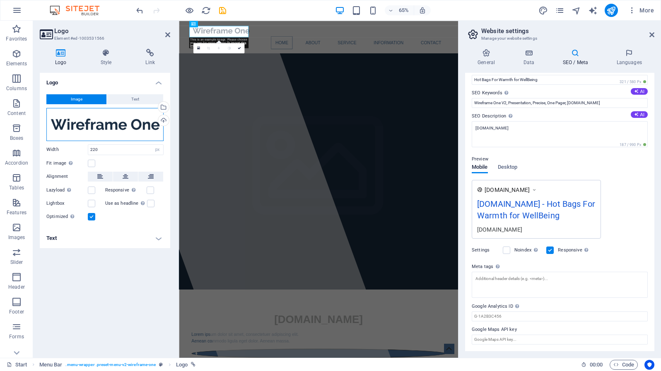
click at [151, 130] on div "Drag files here, click to choose files or select files from Files or our free s…" at bounding box center [104, 124] width 117 height 33
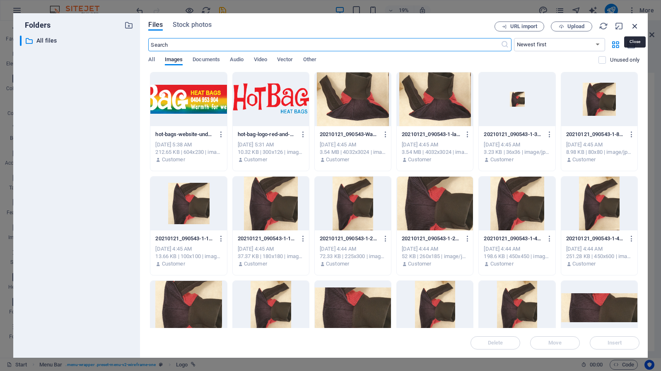
click at [633, 26] on icon "button" at bounding box center [634, 26] width 9 height 9
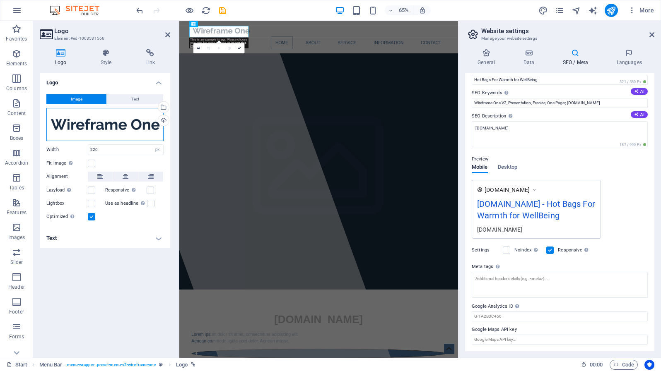
click at [60, 120] on div "Drag files here, click to choose files or select files from Files or our free s…" at bounding box center [104, 124] width 117 height 33
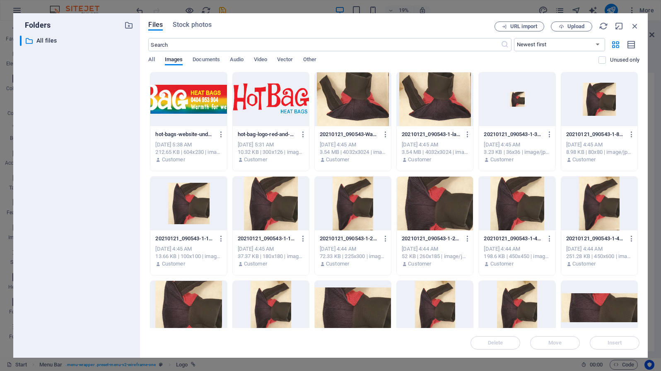
click at [264, 101] on div at bounding box center [271, 99] width 76 height 54
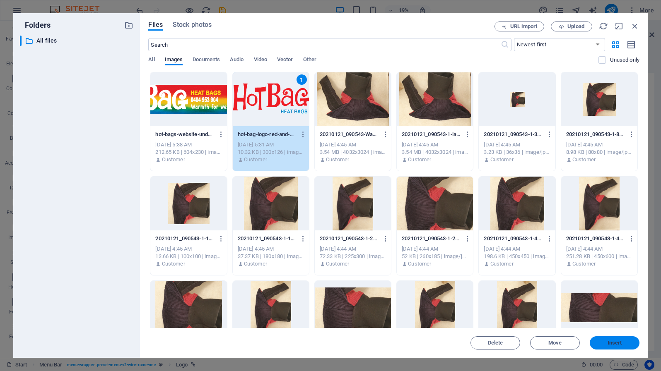
click at [616, 337] on button "Insert" at bounding box center [614, 343] width 50 height 13
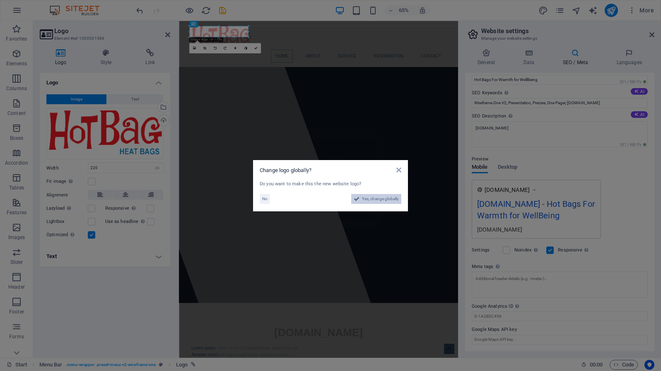
click at [373, 200] on span "Yes, change globally" at bounding box center [380, 199] width 37 height 10
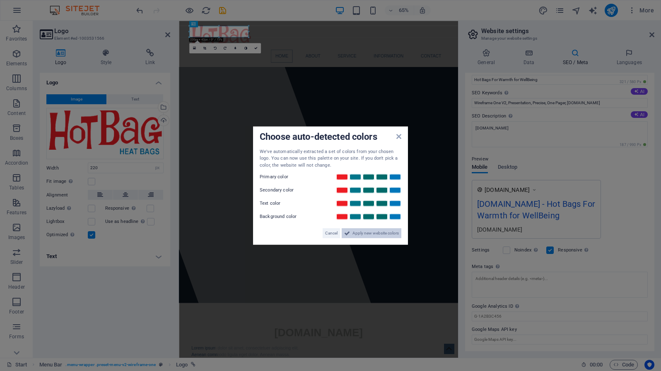
click at [366, 232] on span "Apply new website colors" at bounding box center [375, 234] width 46 height 10
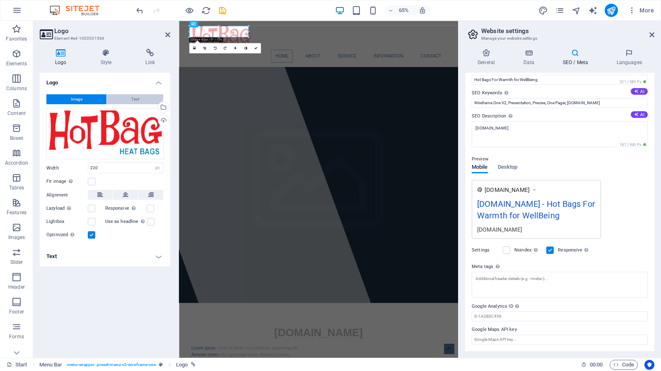
click at [134, 99] on span "Text" at bounding box center [135, 99] width 8 height 10
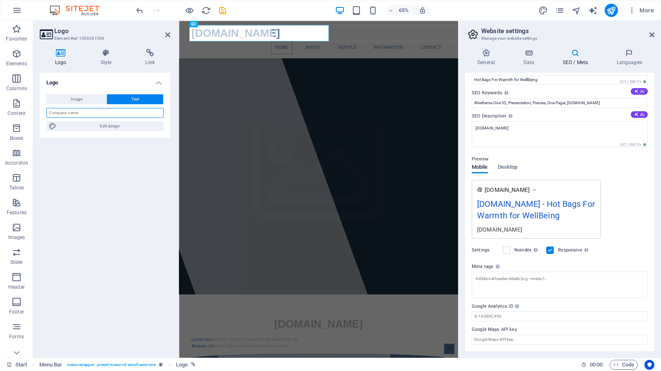
click at [85, 116] on input "text" at bounding box center [104, 113] width 117 height 10
click at [65, 113] on input "Hot BagHeat Bags" at bounding box center [104, 113] width 117 height 10
type input "Hot Bag Heat Bags"
click at [92, 107] on div "Image Text Drag files here, click to choose files or select files from Files or…" at bounding box center [105, 113] width 130 height 50
click at [92, 110] on input "Hot Bag Heat Bags" at bounding box center [104, 113] width 117 height 10
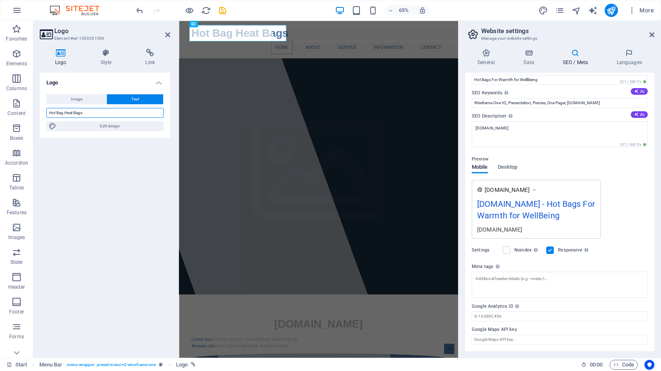
click at [92, 110] on input "Hot Bag Heat Bags" at bounding box center [104, 113] width 117 height 10
click at [77, 101] on span "Image" at bounding box center [77, 99] width 12 height 10
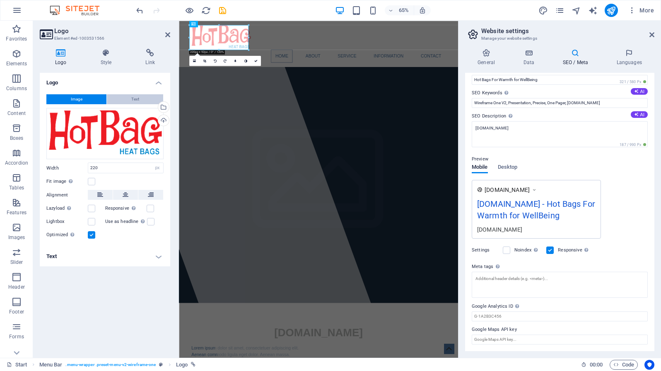
click at [128, 102] on button "Text" at bounding box center [135, 99] width 56 height 10
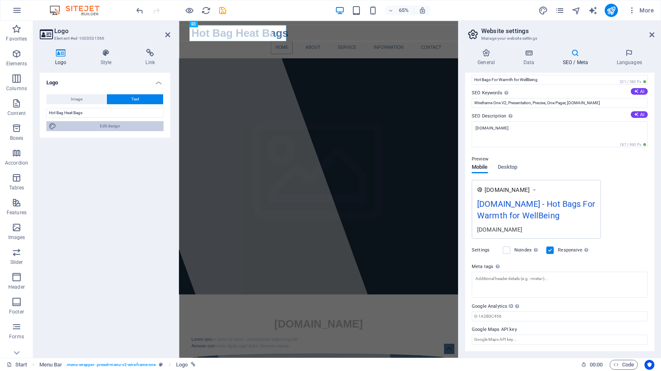
click at [123, 130] on span "Edit design" at bounding box center [110, 126] width 102 height 10
select select "px"
select select "400"
select select "px"
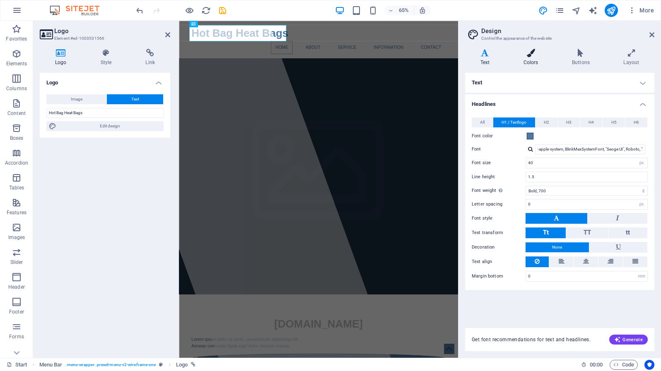
click at [522, 51] on icon at bounding box center [530, 53] width 45 height 8
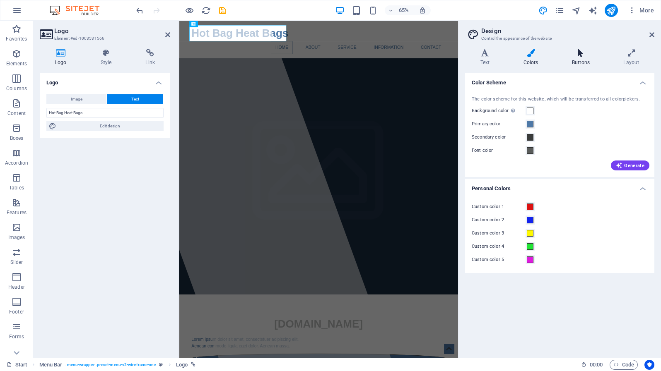
click at [602, 55] on icon at bounding box center [580, 53] width 48 height 8
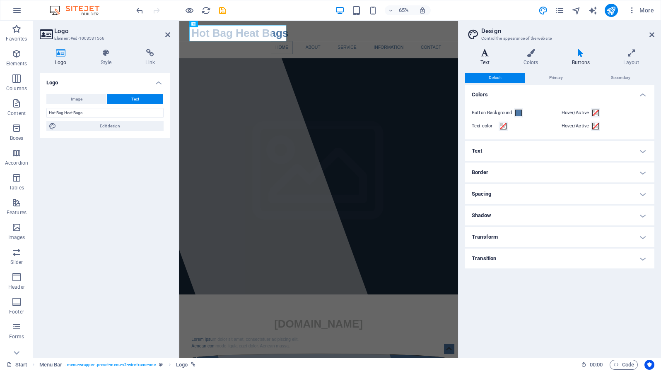
click at [489, 57] on h4 "Text" at bounding box center [486, 57] width 43 height 17
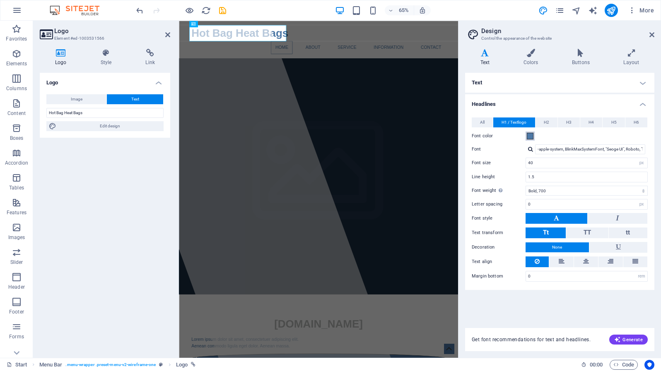
click at [529, 136] on span at bounding box center [530, 136] width 7 height 7
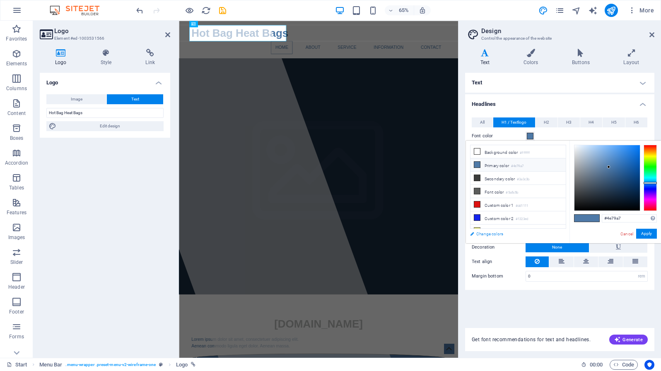
click at [497, 232] on link "Change colors" at bounding box center [514, 234] width 96 height 10
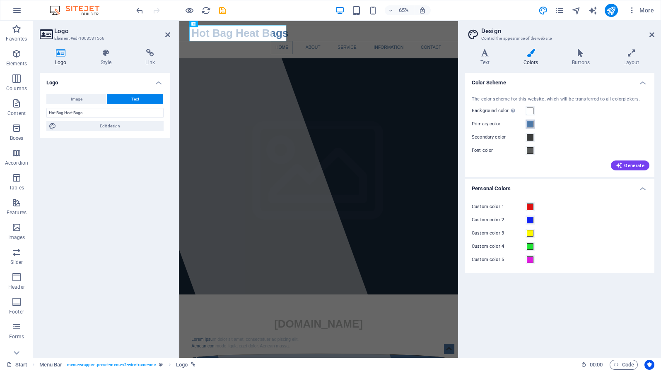
click at [528, 125] on span at bounding box center [530, 124] width 7 height 7
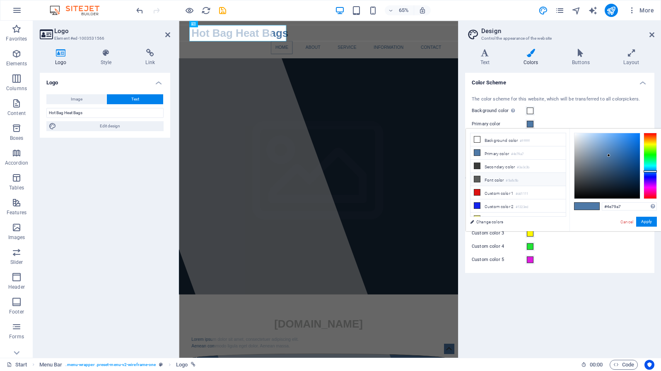
click at [500, 178] on li "Font color #5a5c5b" at bounding box center [517, 179] width 95 height 13
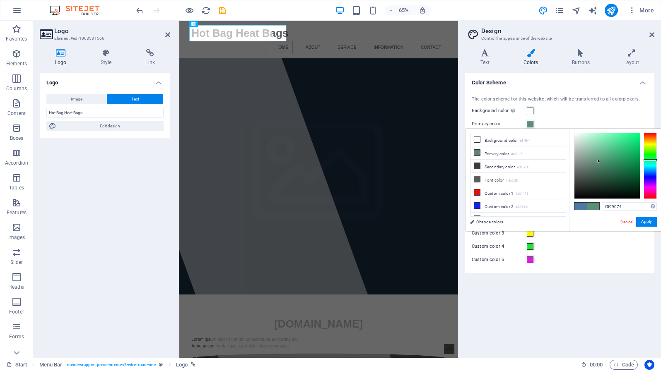
type input "#5b9075"
drag, startPoint x: 590, startPoint y: 165, endPoint x: 598, endPoint y: 161, distance: 8.3
click at [598, 161] on div at bounding box center [606, 165] width 65 height 65
click at [647, 224] on button "Apply" at bounding box center [646, 222] width 21 height 10
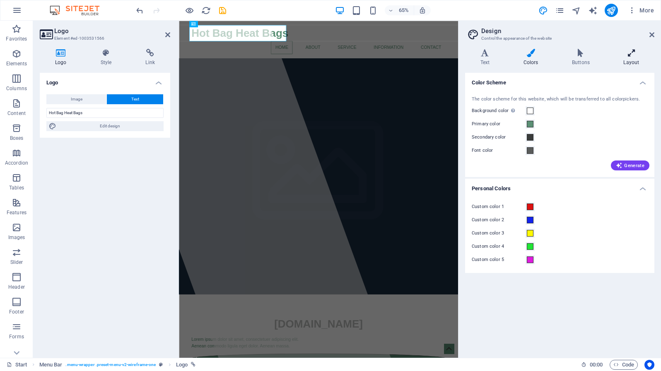
click at [633, 57] on h4 "Layout" at bounding box center [631, 57] width 46 height 17
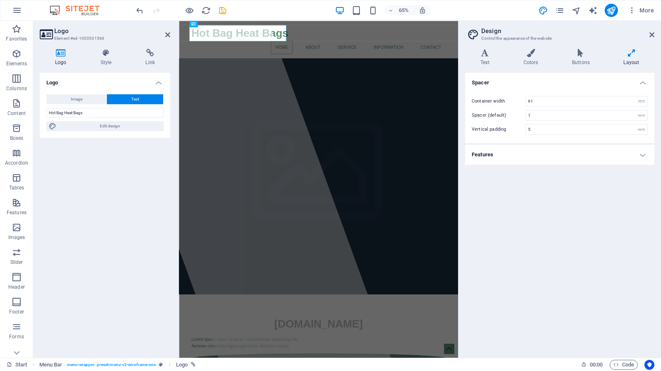
click at [533, 154] on h4 "Features" at bounding box center [559, 155] width 189 height 20
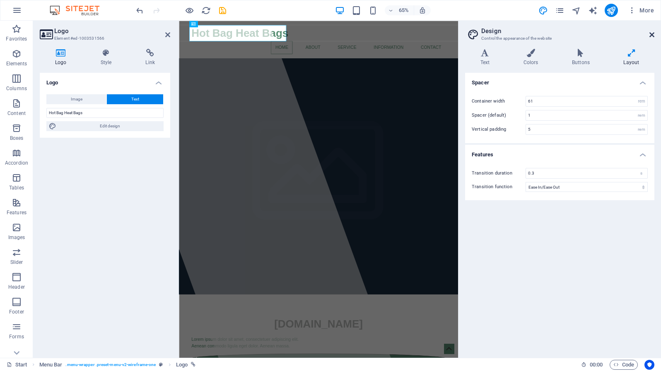
click at [652, 36] on icon at bounding box center [651, 34] width 5 height 7
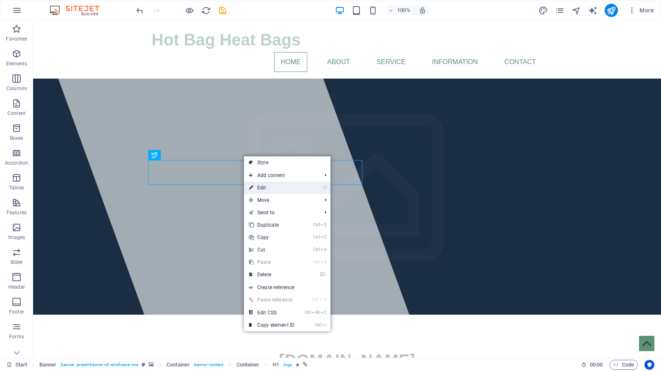
click at [252, 182] on icon at bounding box center [251, 188] width 4 height 12
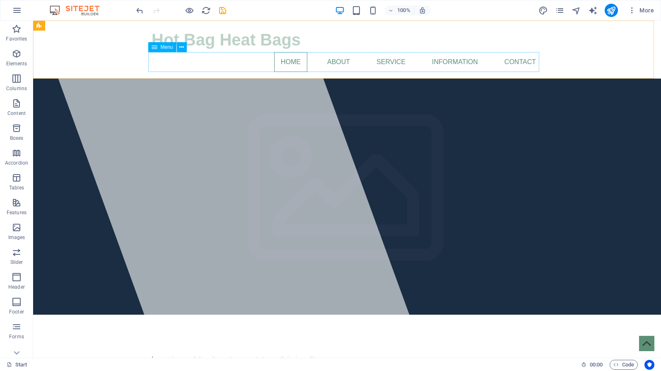
click at [168, 48] on span "Menu" at bounding box center [167, 47] width 12 height 5
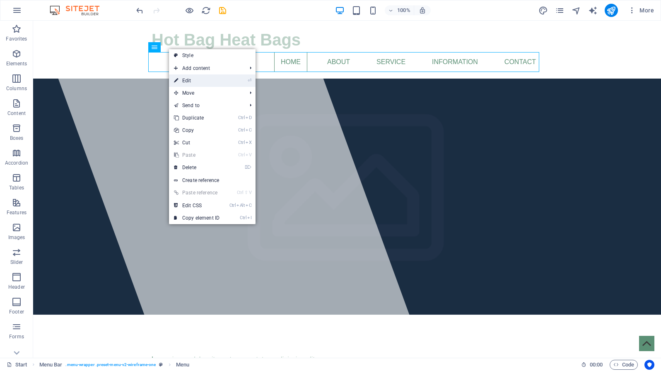
click at [176, 86] on icon at bounding box center [176, 81] width 4 height 12
select select
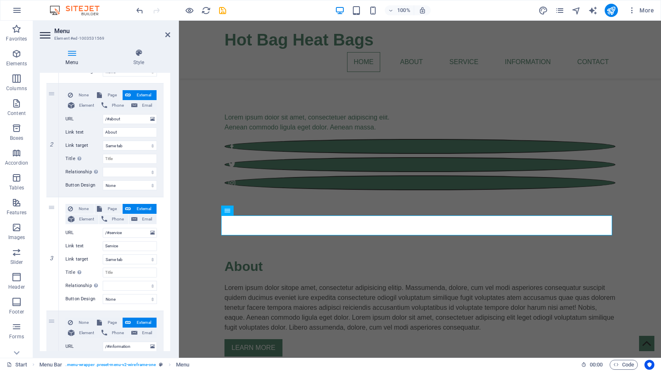
scroll to position [109, 0]
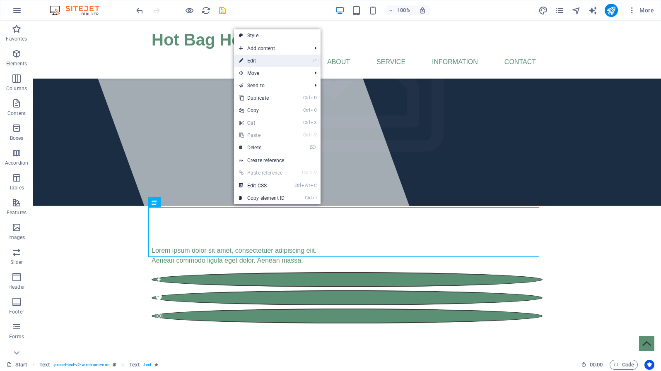
drag, startPoint x: 250, startPoint y: 61, endPoint x: 71, endPoint y: 40, distance: 180.1
click at [250, 61] on link "⏎ Edit" at bounding box center [261, 61] width 55 height 12
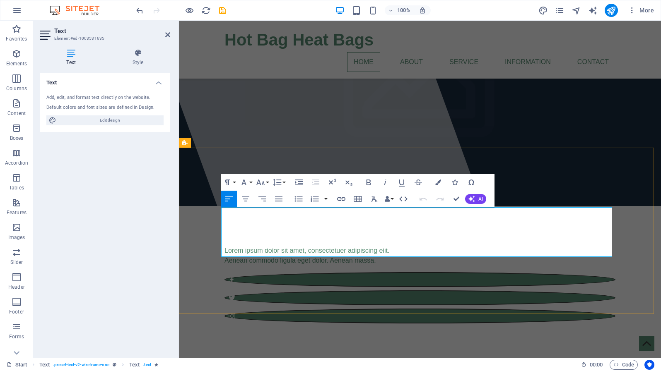
drag, startPoint x: 222, startPoint y: 214, endPoint x: 537, endPoint y: 254, distance: 317.2
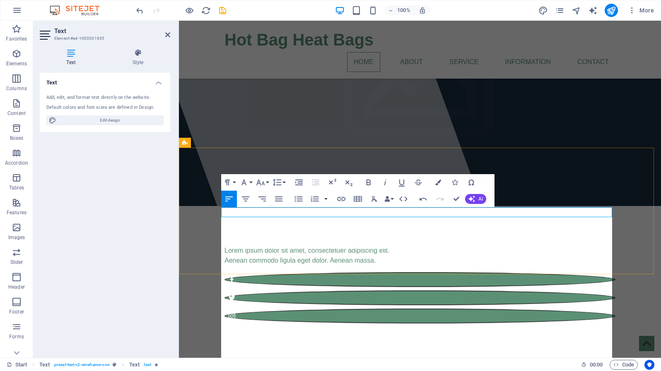
scroll to position [20332, 0]
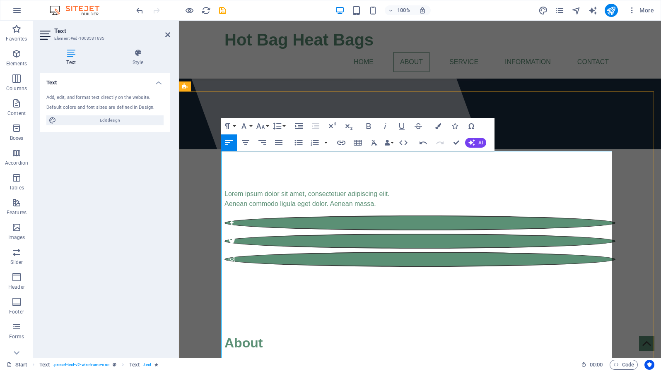
scroll to position [176, 0]
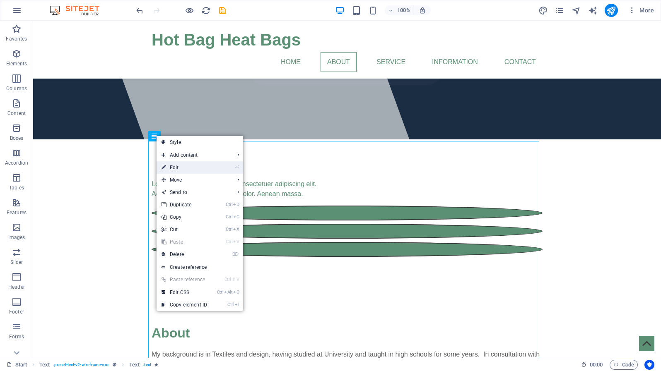
click at [172, 167] on link "⏎ Edit" at bounding box center [183, 167] width 55 height 12
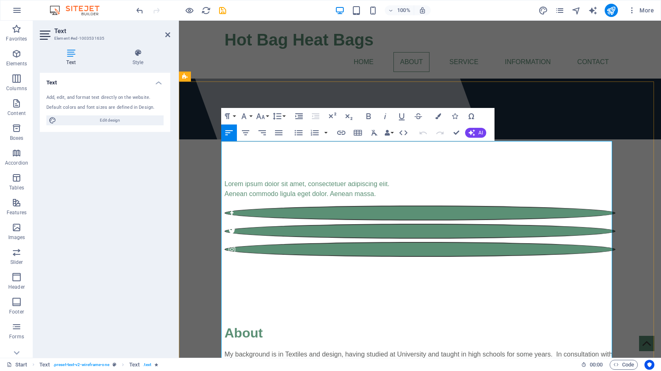
click at [236, 116] on button "Paragraph Format" at bounding box center [229, 116] width 16 height 17
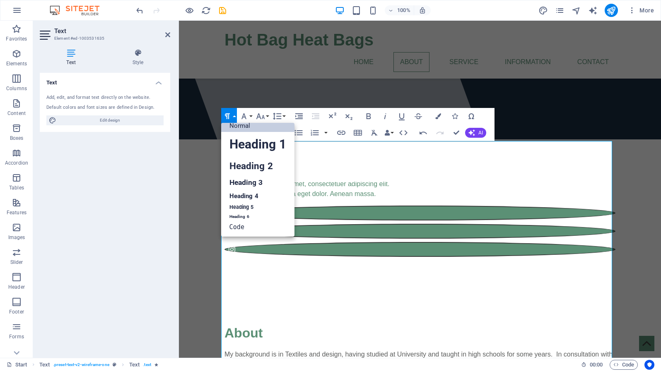
scroll to position [7, 0]
click at [236, 117] on button "Paragraph Format" at bounding box center [229, 116] width 16 height 17
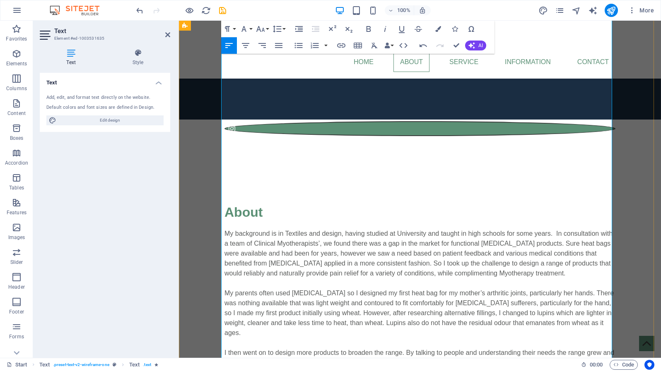
scroll to position [306, 0]
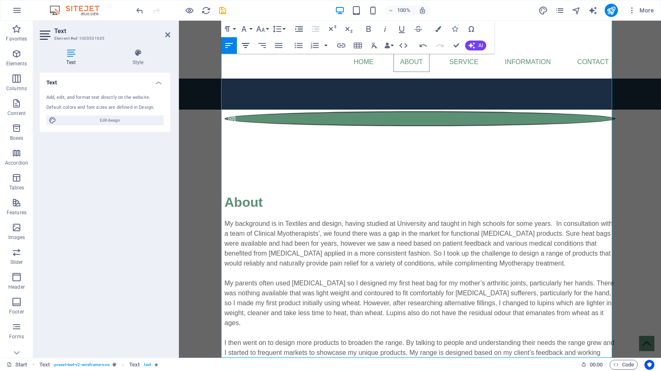
click at [245, 46] on icon "button" at bounding box center [245, 45] width 7 height 5
drag, startPoint x: 228, startPoint y: 192, endPoint x: 263, endPoint y: 334, distance: 145.5
click at [297, 47] on icon "button" at bounding box center [298, 45] width 8 height 5
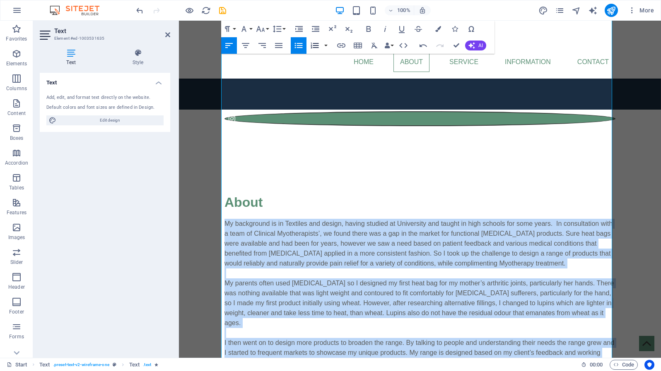
click at [316, 49] on icon "button" at bounding box center [315, 46] width 10 height 10
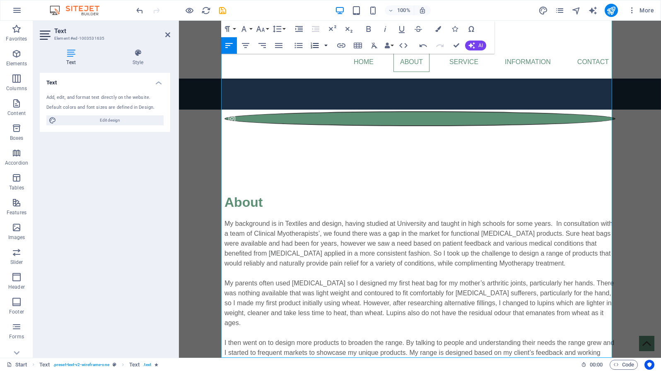
click at [326, 46] on button "button" at bounding box center [325, 45] width 7 height 17
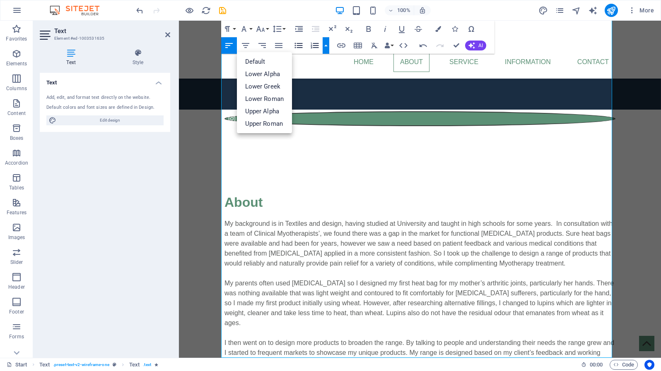
click at [295, 43] on icon "button" at bounding box center [298, 45] width 8 height 5
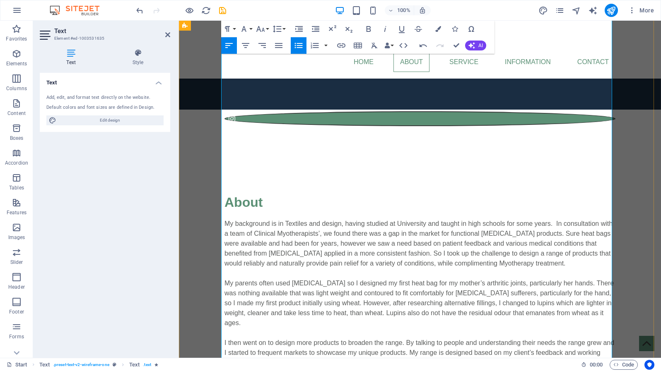
copy li
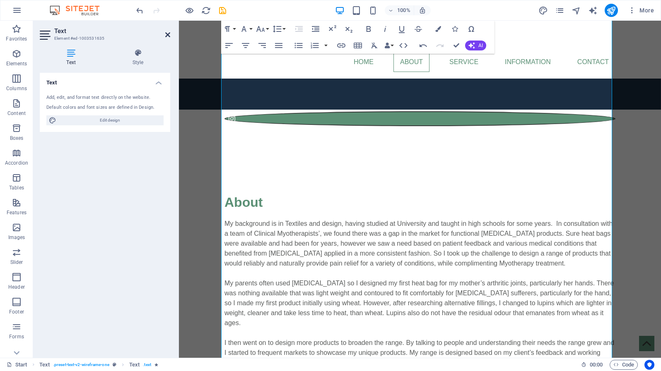
click at [168, 34] on icon at bounding box center [167, 34] width 5 height 7
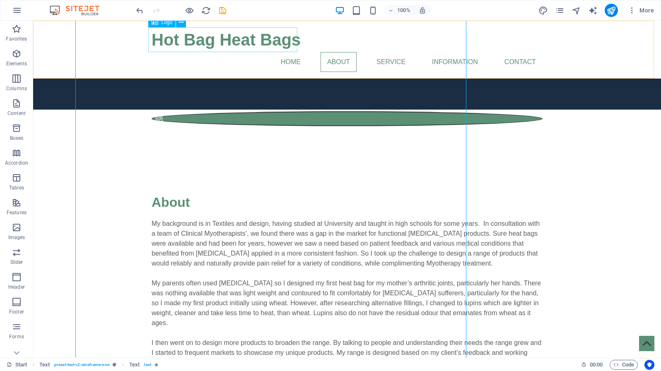
click at [168, 34] on div "Hot Bag Heat Bags" at bounding box center [347, 39] width 391 height 25
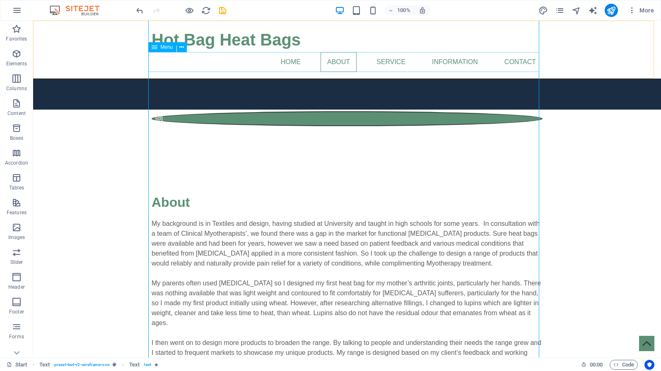
click at [377, 61] on nav "Home About Service Information Contact" at bounding box center [347, 62] width 391 height 20
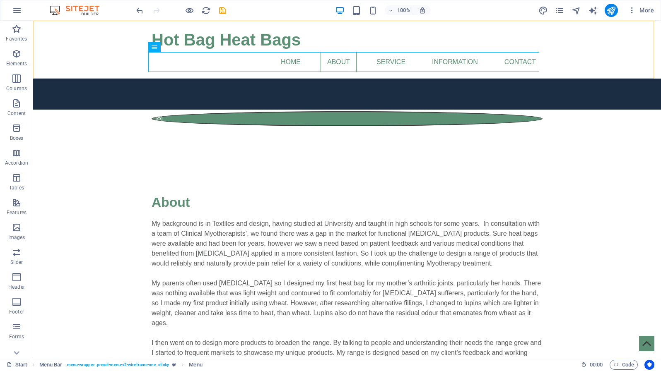
click at [285, 74] on div "Hot Bag Heat Bags Home About Service Information Contact Menu" at bounding box center [347, 50] width 628 height 58
click at [289, 55] on nav "Home About Service Information Contact" at bounding box center [347, 62] width 391 height 20
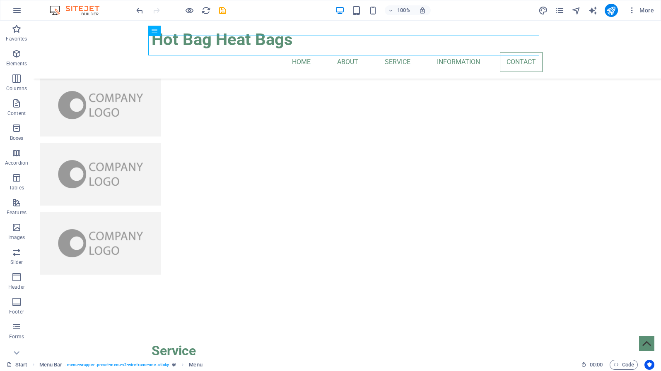
scroll to position [2278, 0]
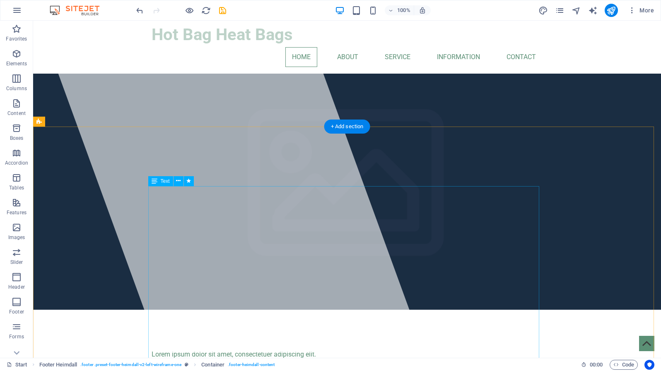
scroll to position [0, 0]
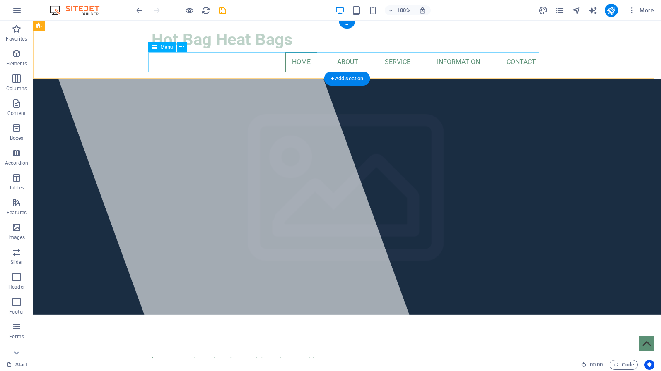
click at [515, 63] on nav "Home About Service Information Contact" at bounding box center [347, 62] width 391 height 20
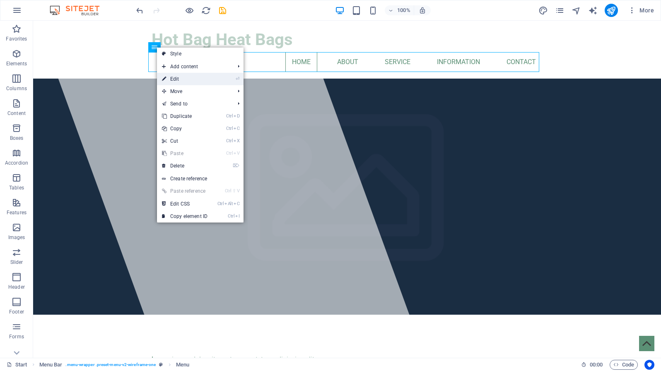
click at [171, 79] on link "⏎ Edit" at bounding box center [184, 79] width 55 height 12
select select
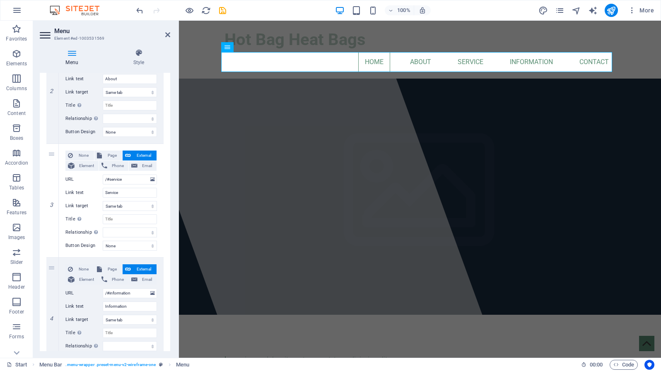
scroll to position [227, 0]
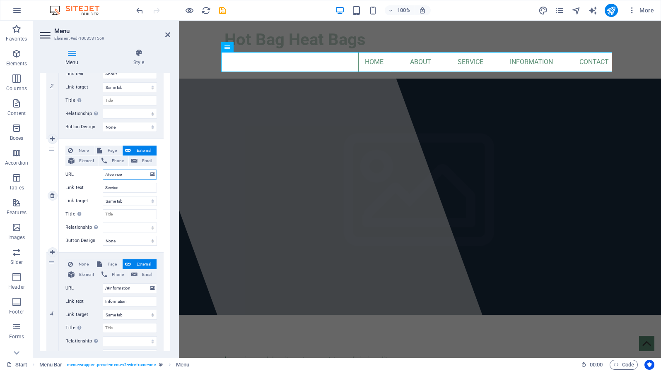
click at [121, 172] on input "/#service" at bounding box center [130, 175] width 54 height 10
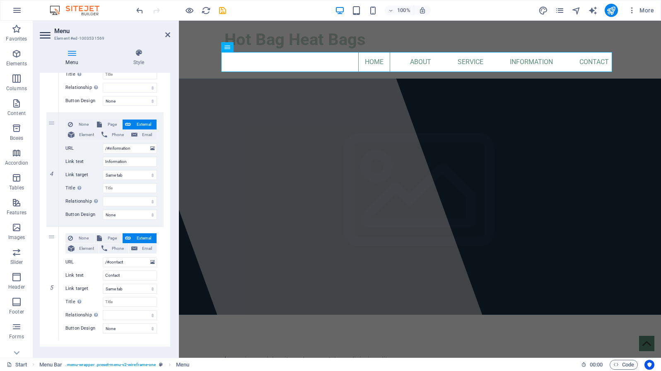
scroll to position [380, 0]
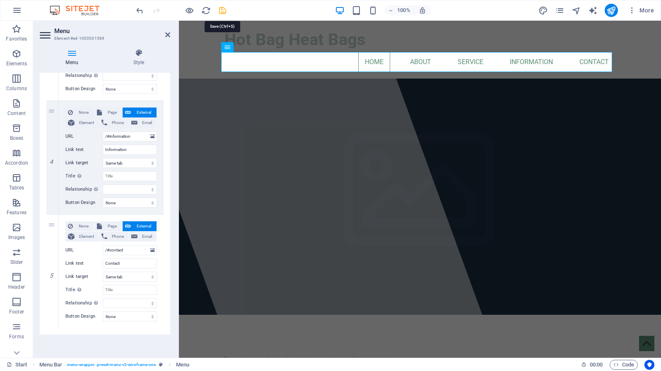
click at [223, 10] on icon "save" at bounding box center [223, 11] width 10 height 10
checkbox input "false"
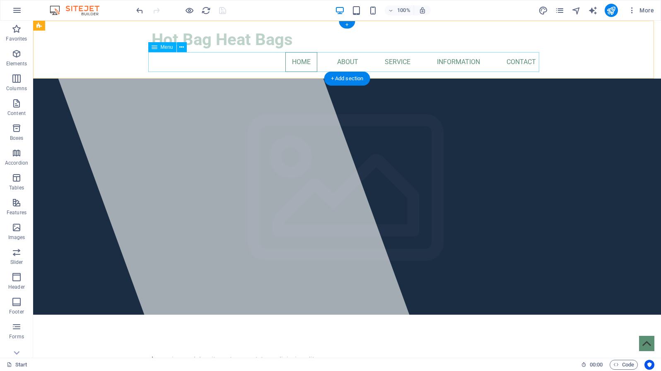
click at [455, 59] on nav "Home About Service Information Contact" at bounding box center [347, 62] width 391 height 20
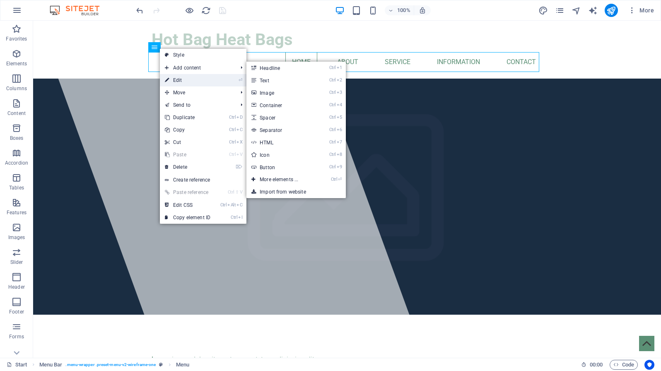
click at [164, 80] on link "⏎ Edit" at bounding box center [187, 80] width 55 height 12
select select
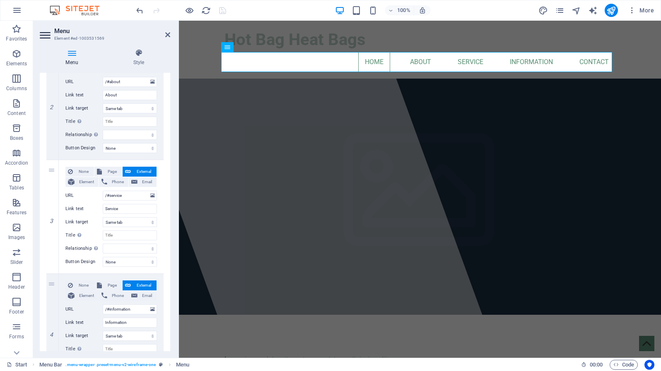
scroll to position [242, 0]
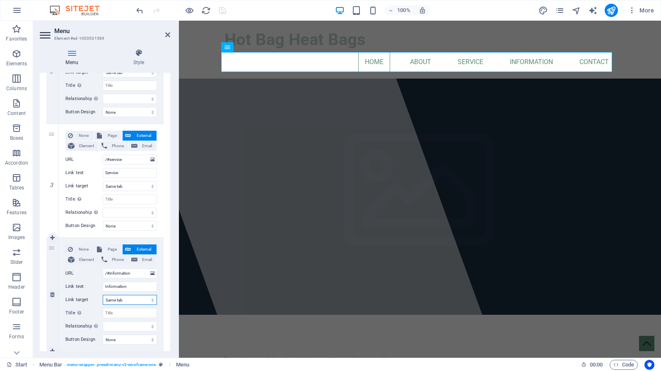
click at [103, 295] on select "New tab Same tab Overlay" at bounding box center [130, 300] width 54 height 10
click at [114, 299] on select "New tab Same tab Overlay" at bounding box center [130, 300] width 54 height 10
click at [125, 275] on input "/#information" at bounding box center [130, 274] width 54 height 10
click at [108, 247] on span "Page" at bounding box center [111, 250] width 15 height 10
select select
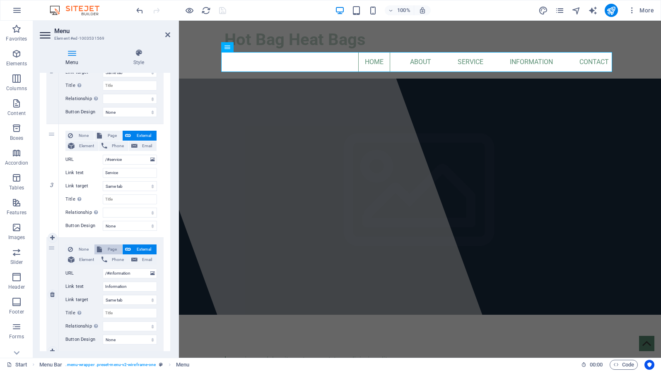
select select
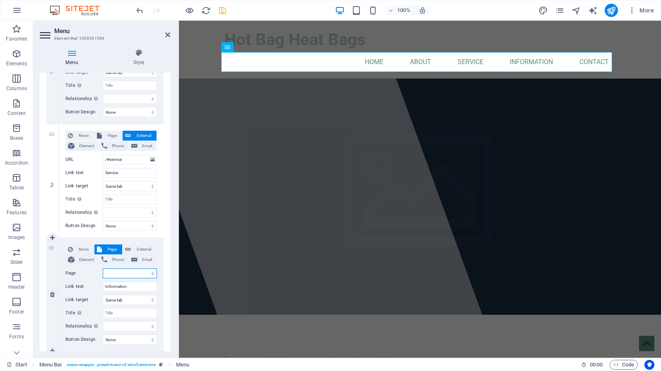
click at [103, 269] on select "Start Subpage Legal Notice Privacy" at bounding box center [130, 274] width 54 height 10
select select "1"
click option "Subpage" at bounding box center [0, 0] width 0 height 0
select select
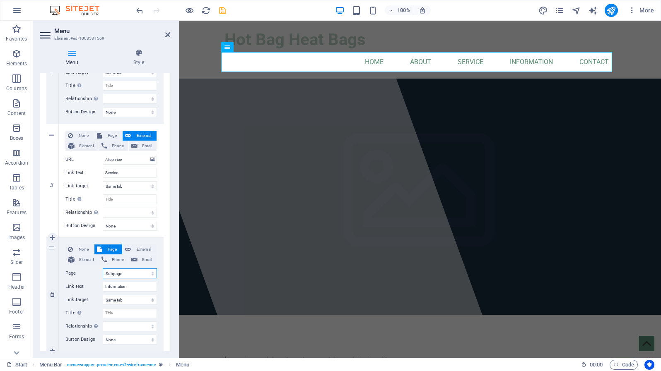
select select
click at [103, 295] on select "New tab Same tab Overlay" at bounding box center [130, 300] width 54 height 10
click at [132, 298] on select "New tab Same tab Overlay" at bounding box center [130, 300] width 54 height 10
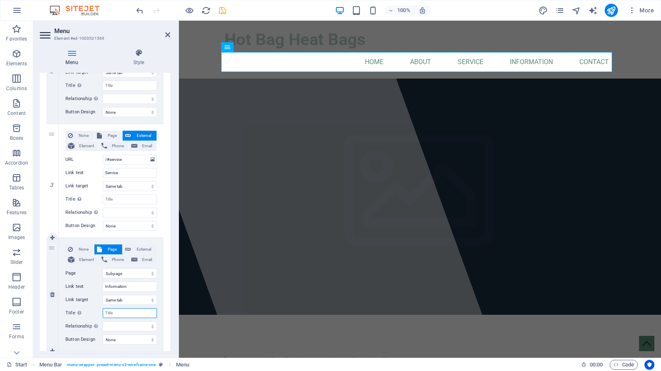
click at [127, 315] on input "Title Additional link description, should not be the same as the link text. The…" at bounding box center [130, 313] width 54 height 10
type input "Informati"
select select
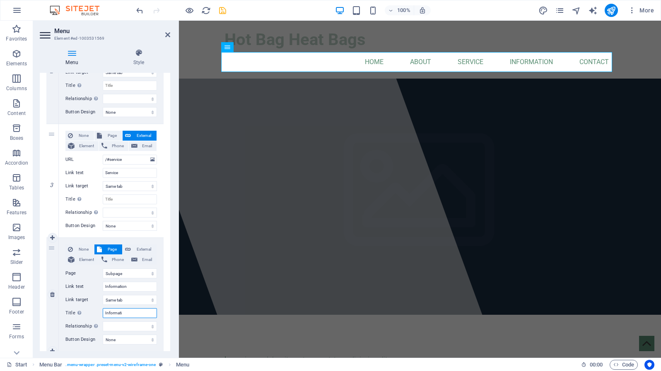
select select
type input "Information"
select select
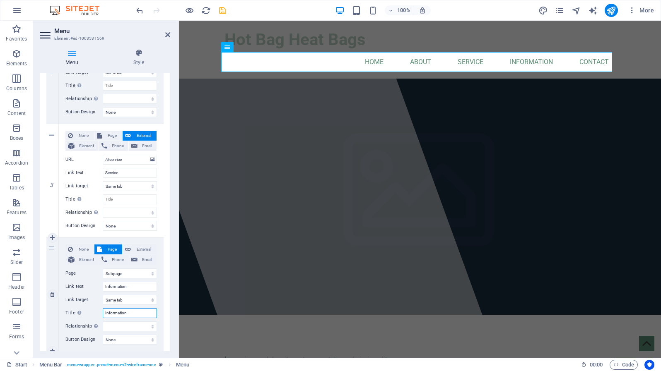
select select
type input "Information"
click at [103, 335] on select "None Default Primary Secondary" at bounding box center [130, 340] width 54 height 10
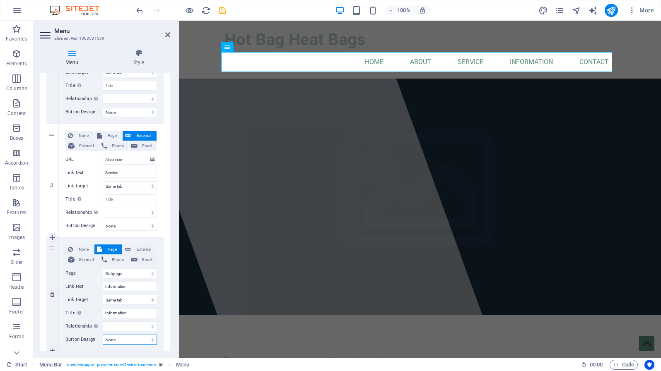
click option "None" at bounding box center [0, 0] width 0 height 0
click at [124, 313] on input "Information" at bounding box center [130, 313] width 54 height 10
click at [103, 322] on select "alternate author bookmark external help license next nofollow noreferrer noopen…" at bounding box center [130, 327] width 54 height 10
click at [55, 342] on div "4" at bounding box center [52, 294] width 12 height 113
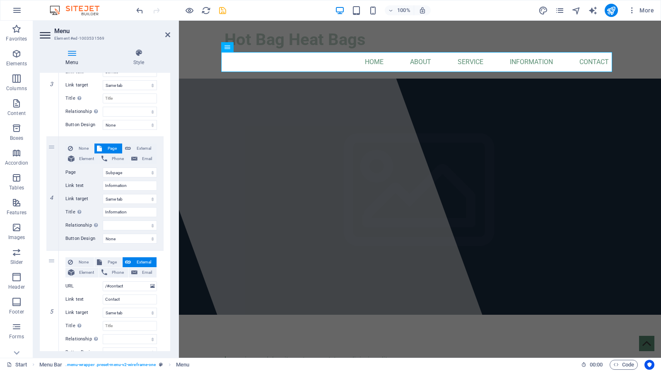
scroll to position [344, 0]
click at [221, 13] on icon "save" at bounding box center [223, 11] width 10 height 10
checkbox input "false"
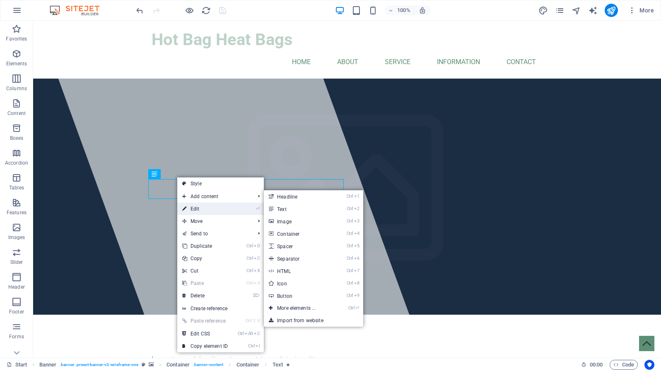
click at [189, 212] on link "⏎ Edit" at bounding box center [204, 209] width 55 height 12
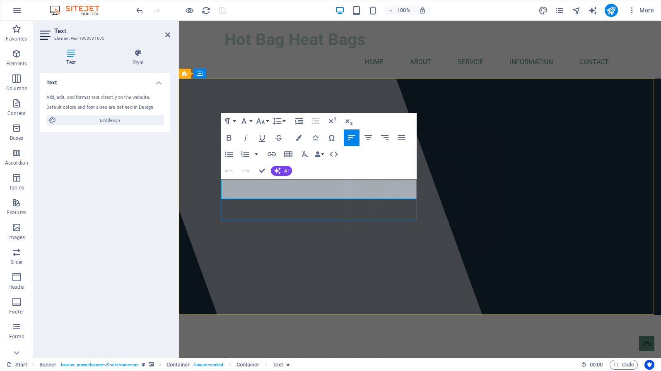
click at [286, 356] on span "Lorem ipsum dolor sit amet, consectetuer adipiscing elit." at bounding box center [306, 360] width 164 height 8
drag, startPoint x: 375, startPoint y: 193, endPoint x: 214, endPoint y: 181, distance: 162.3
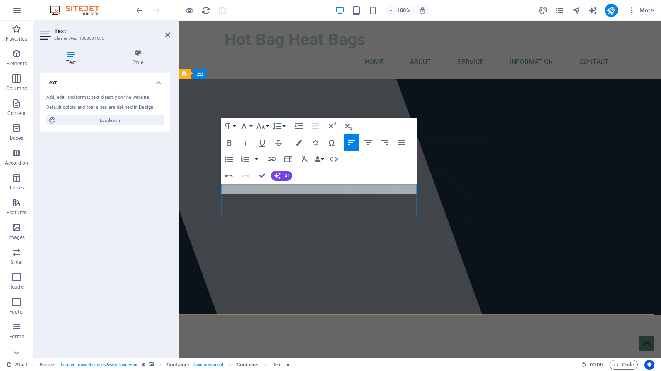
click at [229, 355] on p at bounding box center [419, 360] width 391 height 10
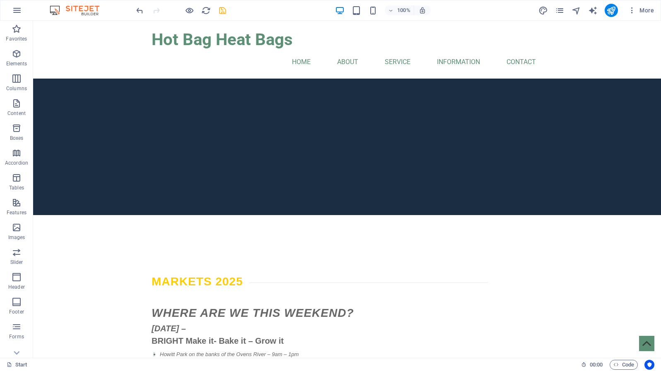
scroll to position [513, 0]
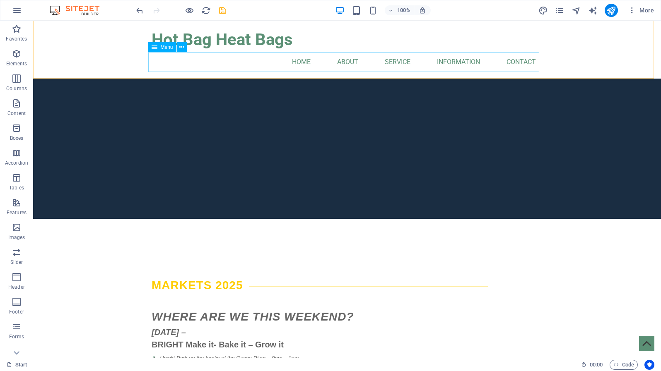
click at [294, 60] on nav "Home About Service Information Contact" at bounding box center [347, 62] width 391 height 20
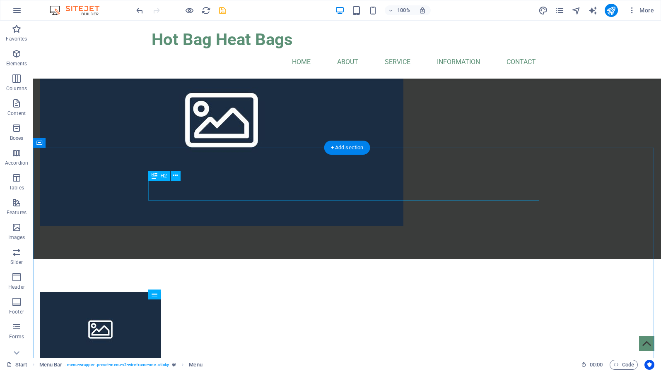
scroll to position [1840, 0]
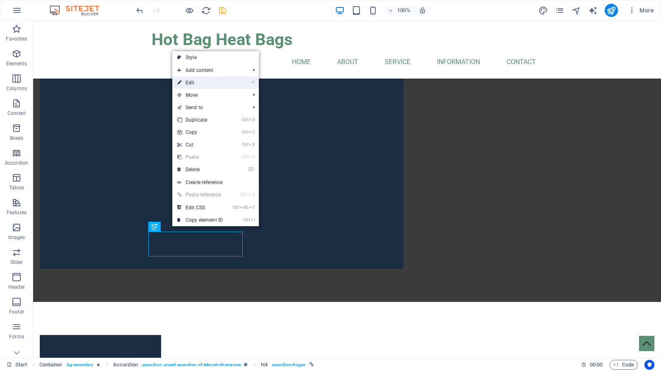
click at [180, 84] on icon at bounding box center [179, 83] width 4 height 12
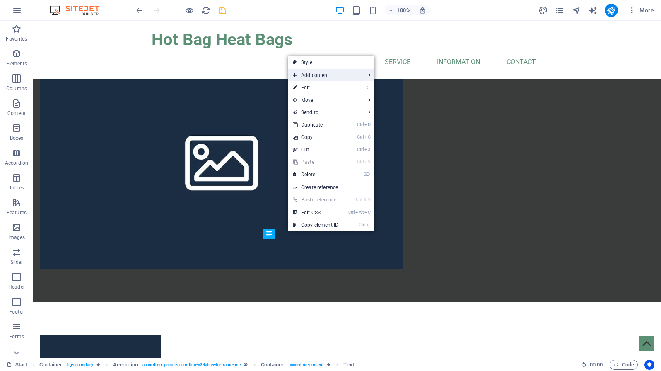
drag, startPoint x: 287, startPoint y: 232, endPoint x: 306, endPoint y: 80, distance: 153.5
click at [306, 80] on body "[DOMAIN_NAME] Start Favorites Elements Columns Content Boxes Accordion Tables F…" at bounding box center [330, 185] width 661 height 371
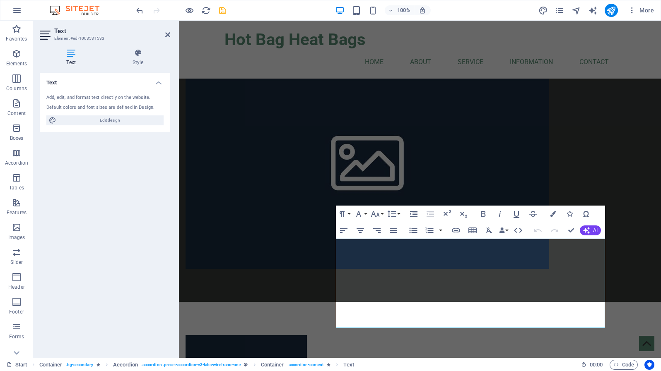
click at [92, 169] on div "Text Add, edit, and format text directly on the website. Default colors and fon…" at bounding box center [105, 212] width 130 height 279
drag, startPoint x: 532, startPoint y: 327, endPoint x: 337, endPoint y: 244, distance: 211.8
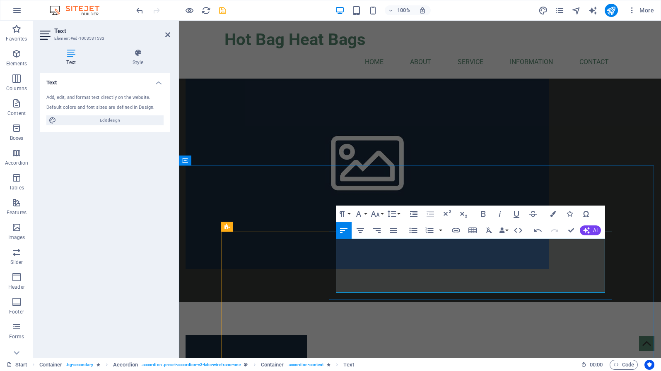
drag, startPoint x: 371, startPoint y: 287, endPoint x: 336, endPoint y: 275, distance: 37.6
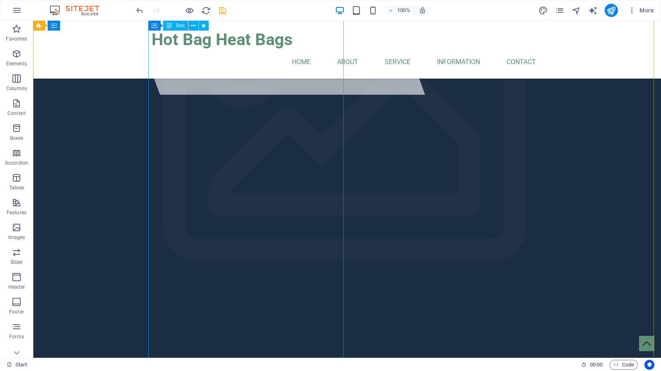
scroll to position [0, 0]
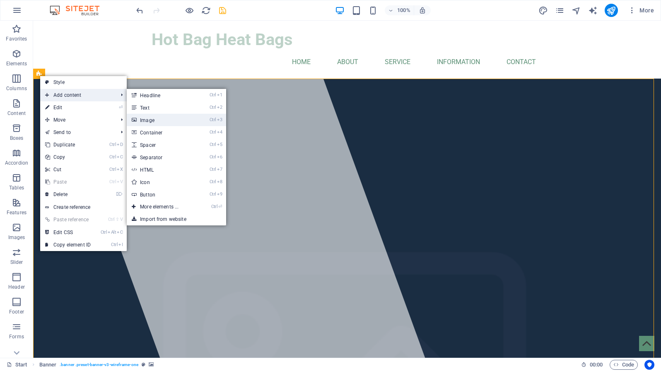
click at [142, 119] on link "Ctrl 3 Image" at bounding box center [161, 120] width 68 height 12
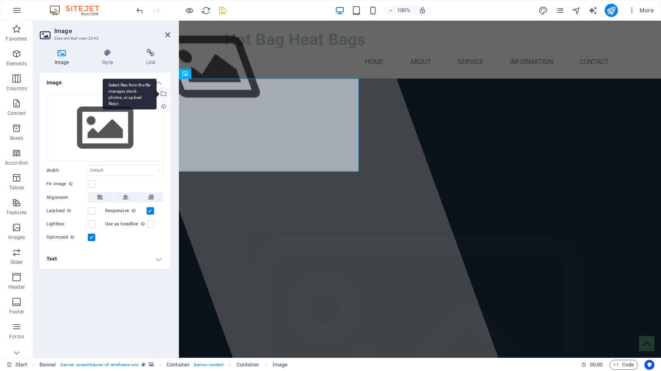
click at [165, 91] on div "Select files from the file manager, stock photos, or upload file(s)" at bounding box center [162, 94] width 12 height 12
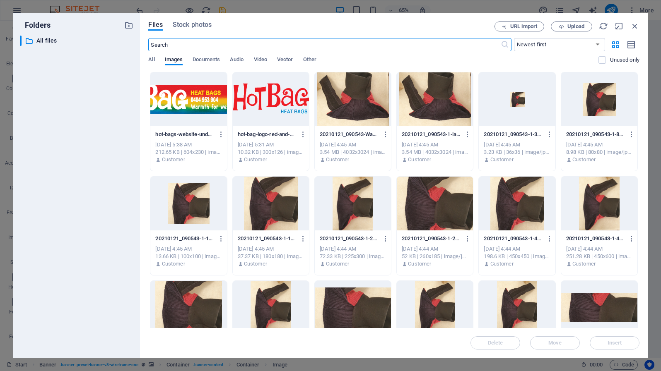
click at [289, 45] on input "text" at bounding box center [324, 44] width 352 height 13
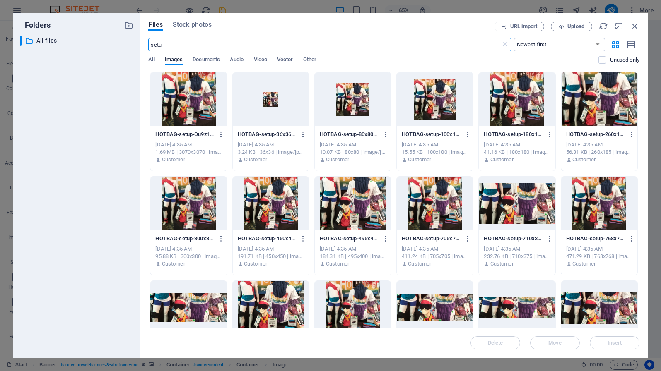
type input "setu"
click at [561, 126] on div at bounding box center [599, 99] width 76 height 54
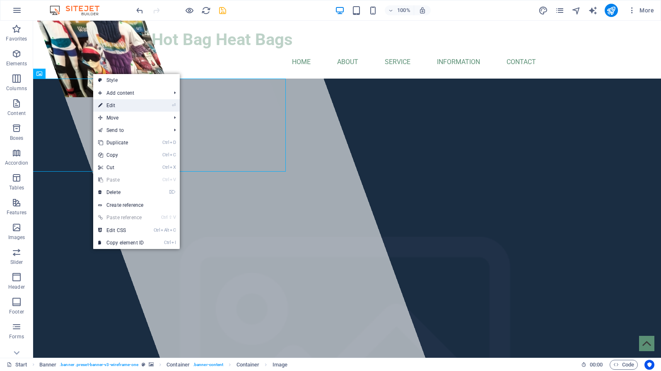
click at [104, 106] on link "⏎ Edit" at bounding box center [120, 105] width 55 height 12
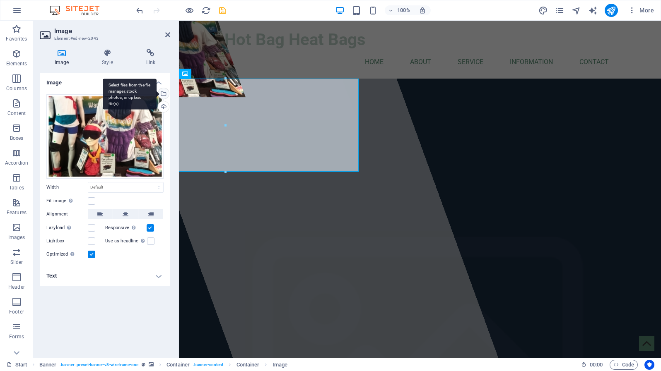
click at [156, 92] on div "Select files from the file manager, stock photos, or upload file(s)" at bounding box center [130, 94] width 54 height 31
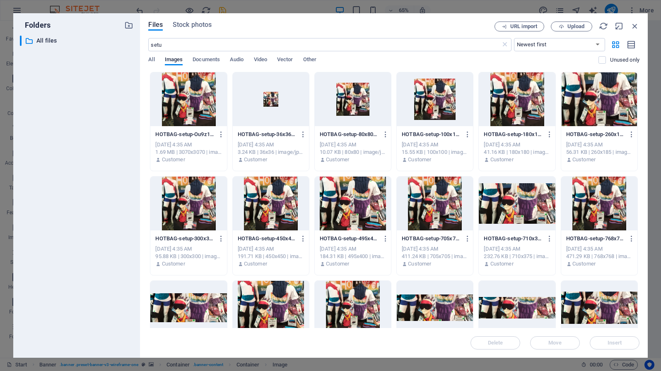
click at [561, 126] on div at bounding box center [599, 99] width 76 height 54
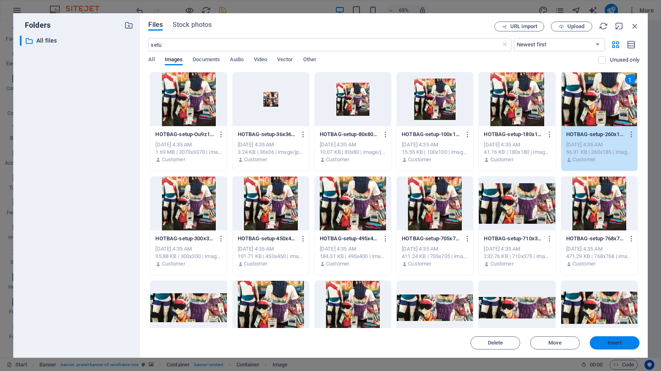
click at [611, 344] on span "Insert" at bounding box center [614, 343] width 14 height 5
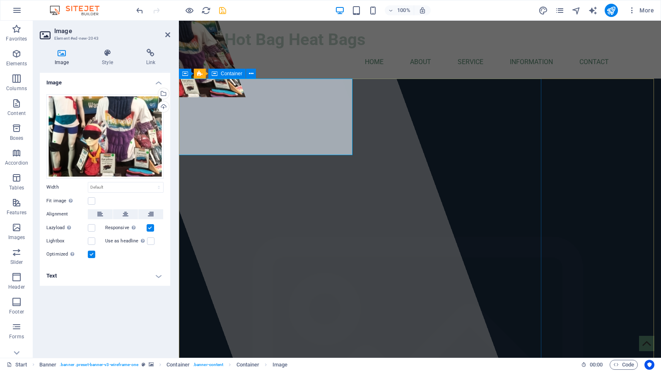
click at [203, 186] on div at bounding box center [304, 189] width 388 height 337
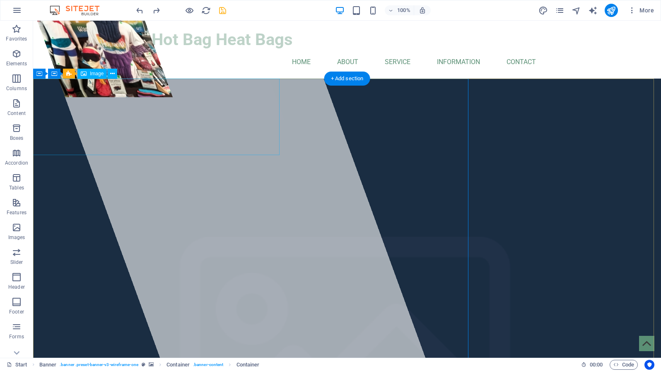
click at [78, 97] on figure at bounding box center [183, 59] width 293 height 77
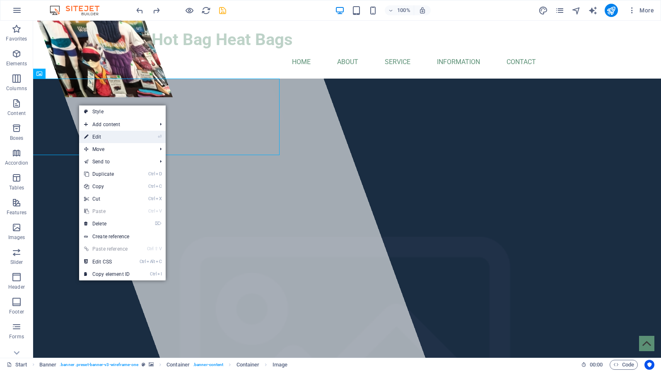
click at [88, 137] on icon at bounding box center [86, 137] width 4 height 12
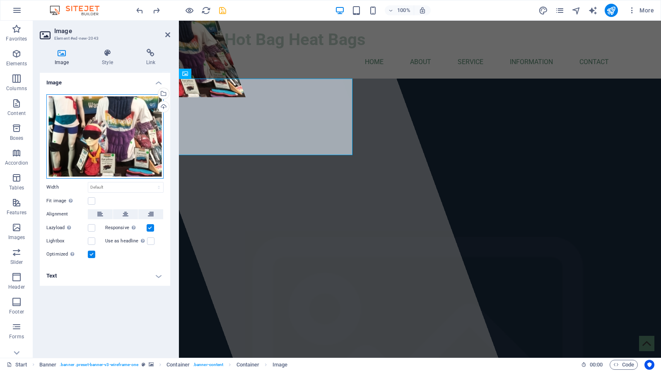
click at [109, 122] on div "Drag files here, click to choose files or select files from Files or our free s…" at bounding box center [104, 136] width 117 height 84
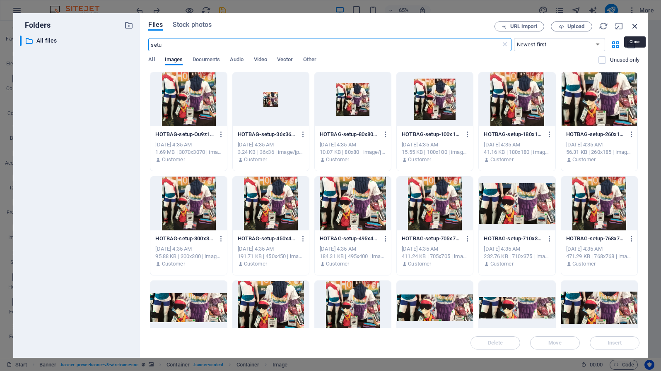
click at [635, 26] on icon "button" at bounding box center [634, 26] width 9 height 9
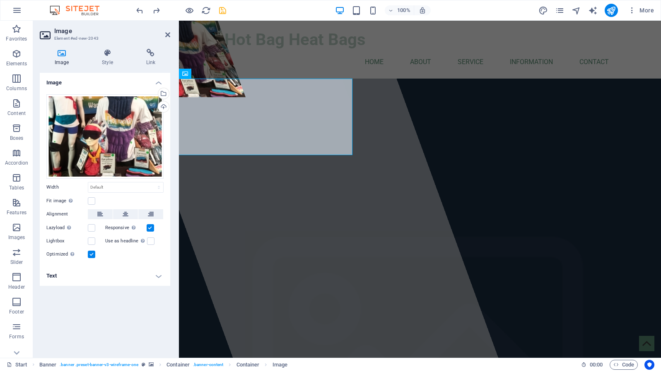
click at [159, 82] on h4 "Image" at bounding box center [105, 80] width 130 height 15
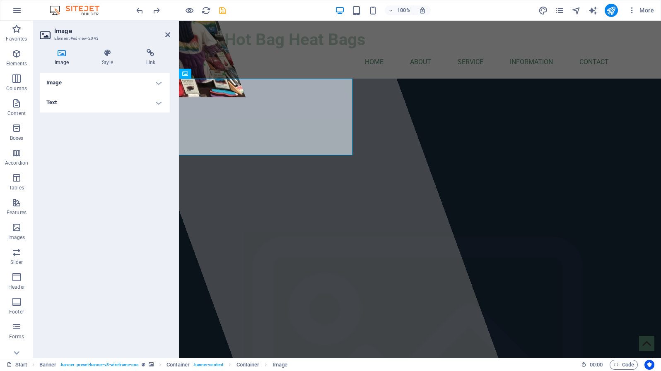
click at [149, 106] on h4 "Text" at bounding box center [105, 103] width 130 height 20
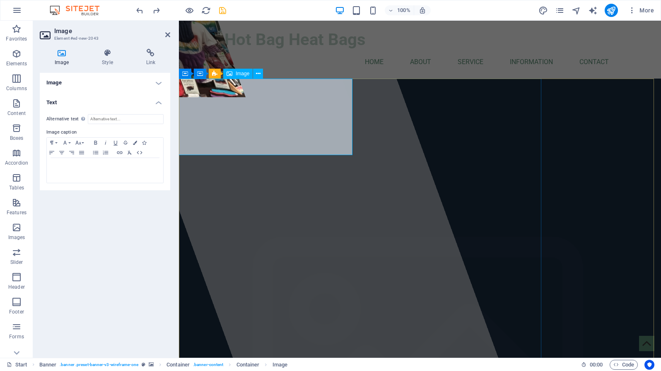
click at [235, 75] on div "Image" at bounding box center [237, 74] width 29 height 10
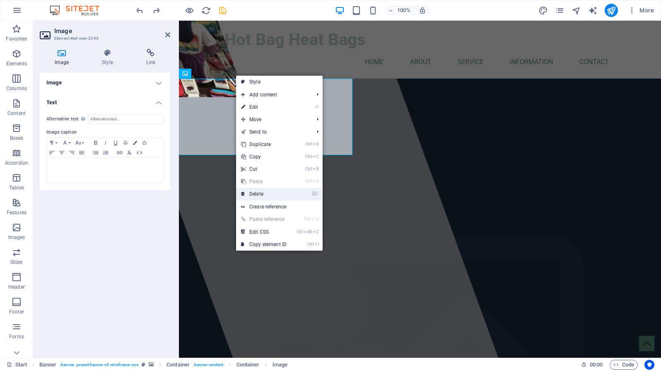
click at [252, 196] on link "⌦ Delete" at bounding box center [263, 194] width 55 height 12
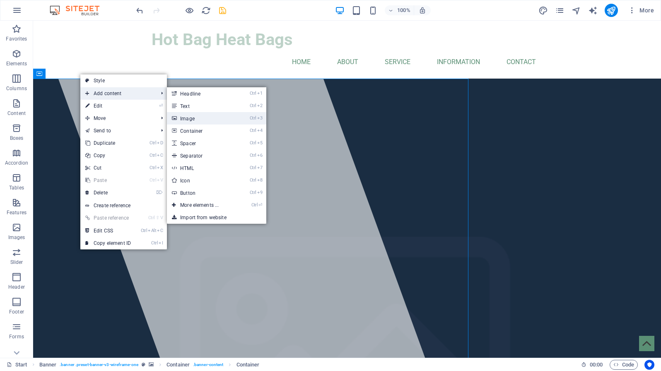
click at [197, 120] on link "Ctrl 3 Image" at bounding box center [201, 118] width 68 height 12
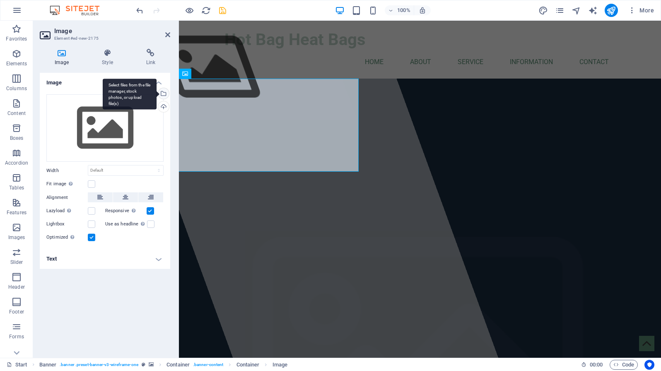
click at [156, 91] on div "Select files from the file manager, stock photos, or upload file(s)" at bounding box center [130, 94] width 54 height 31
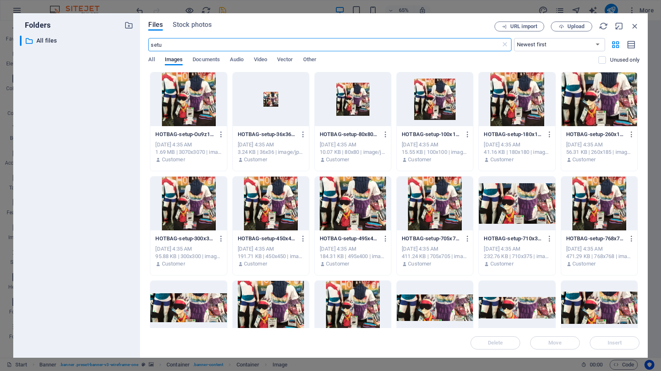
click at [561, 126] on div at bounding box center [599, 99] width 76 height 54
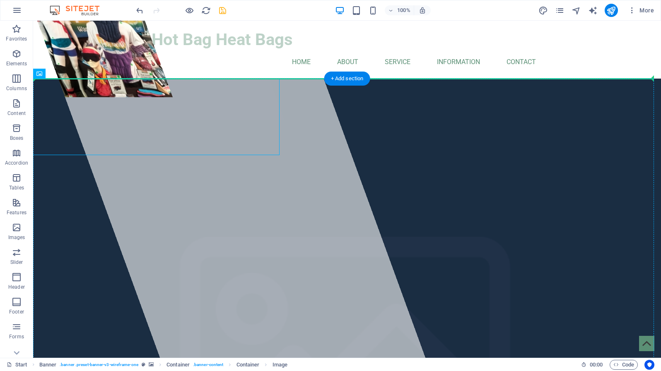
drag, startPoint x: 124, startPoint y: 95, endPoint x: 483, endPoint y: 188, distance: 370.6
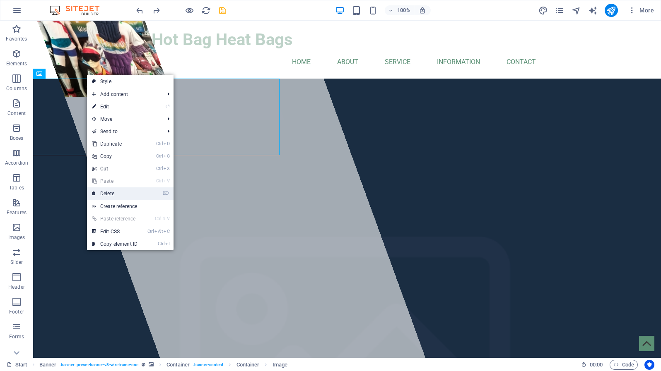
click at [103, 190] on link "⌦ Delete" at bounding box center [114, 194] width 55 height 12
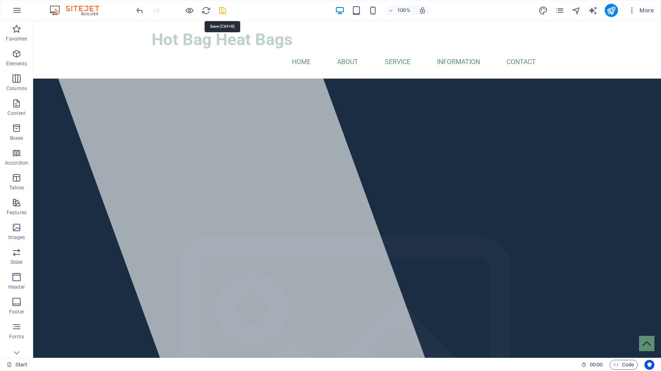
click at [223, 9] on icon "save" at bounding box center [223, 11] width 10 height 10
checkbox input "false"
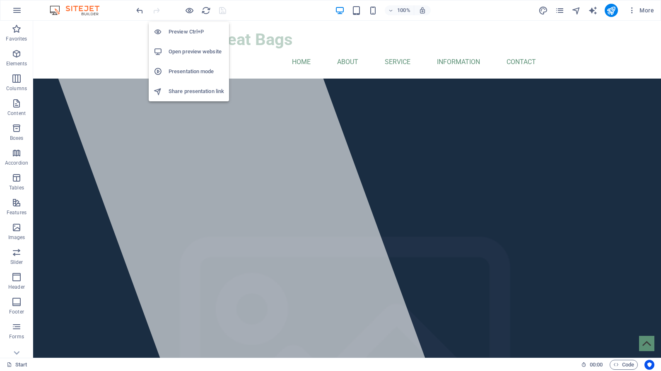
click at [187, 30] on h6 "Preview Ctrl+P" at bounding box center [195, 32] width 55 height 10
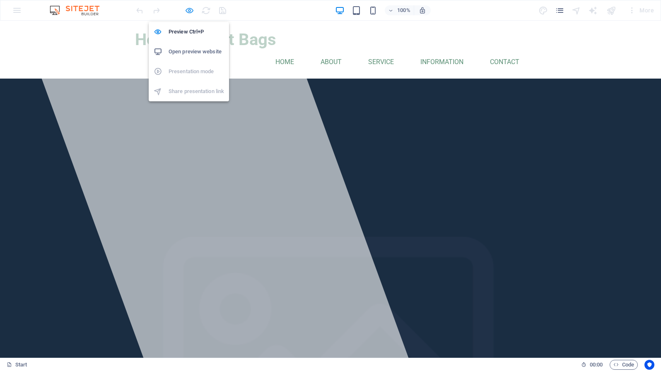
click at [190, 10] on icon "button" at bounding box center [190, 11] width 10 height 10
